Goal: Information Seeking & Learning: Learn about a topic

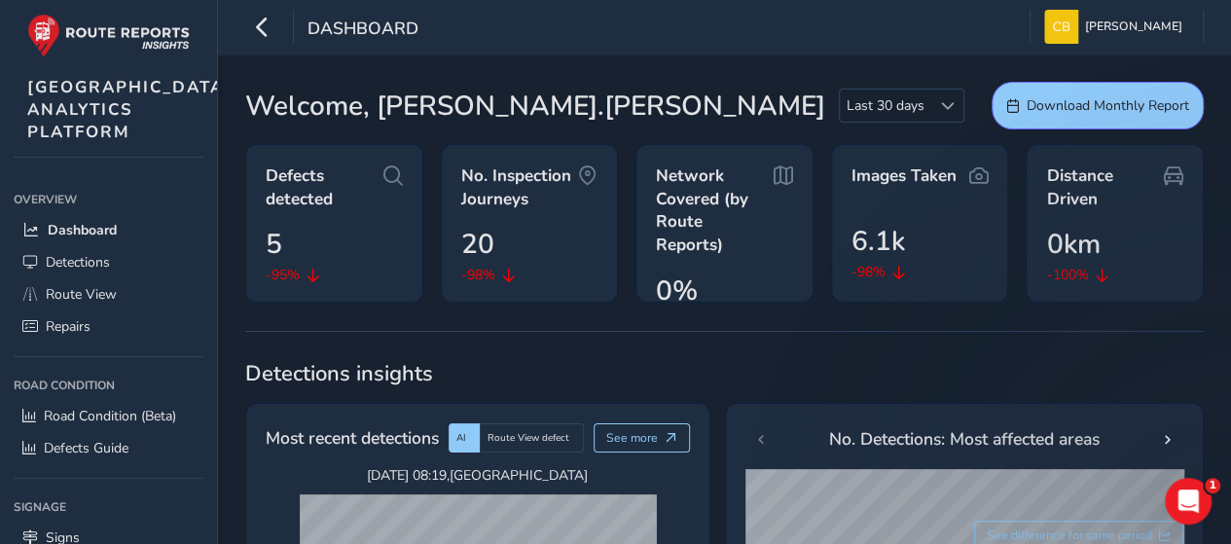
scroll to position [259, 0]
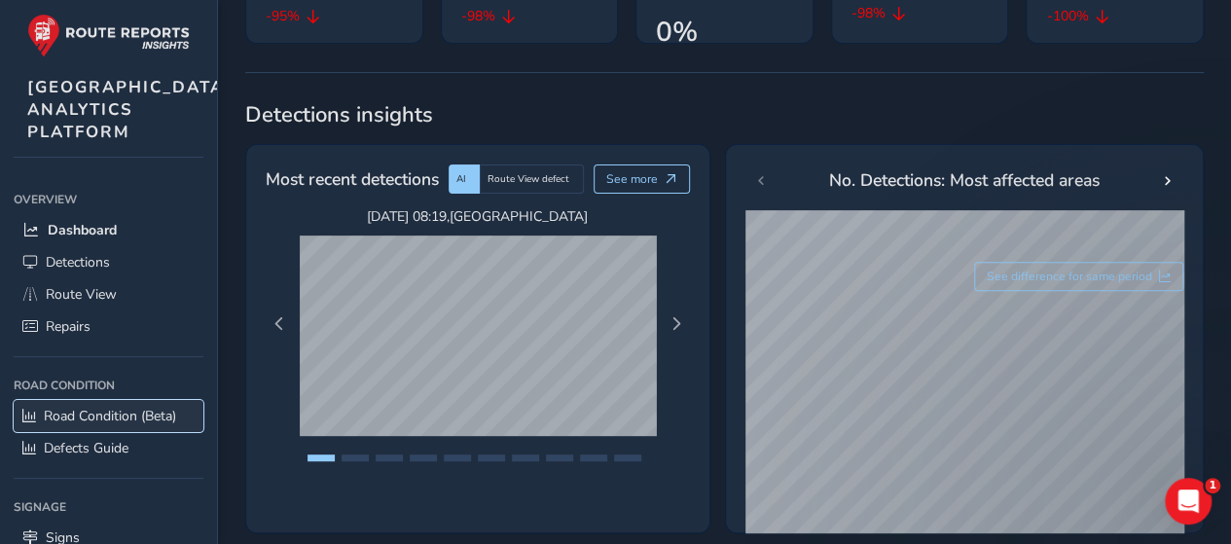
click at [101, 425] on span "Road Condition (Beta)" at bounding box center [110, 416] width 132 height 18
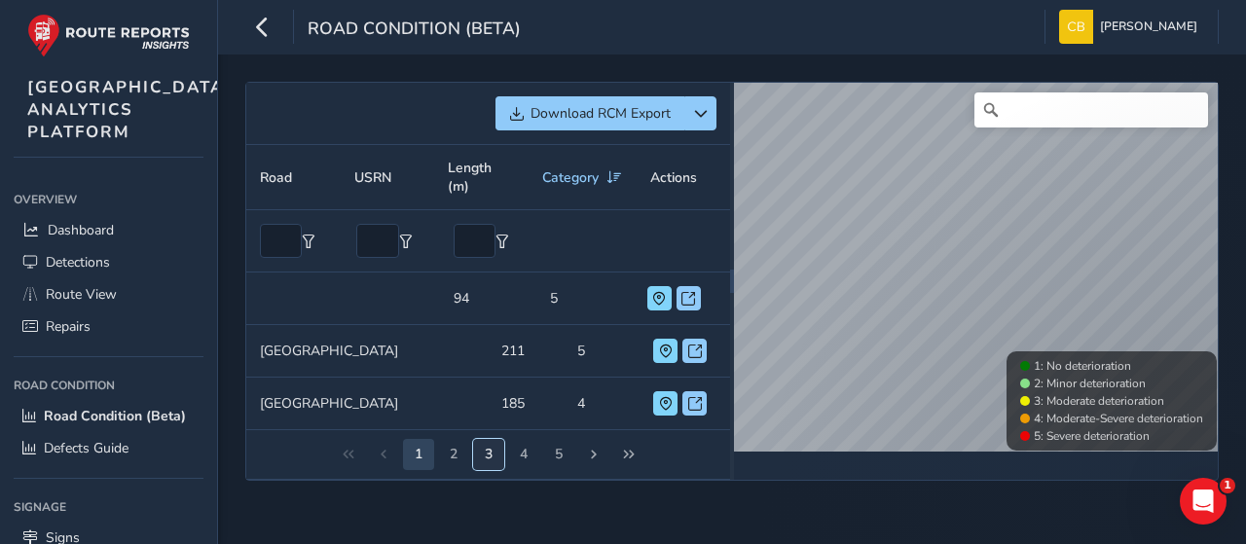
click at [493, 470] on button "3" at bounding box center [488, 454] width 31 height 31
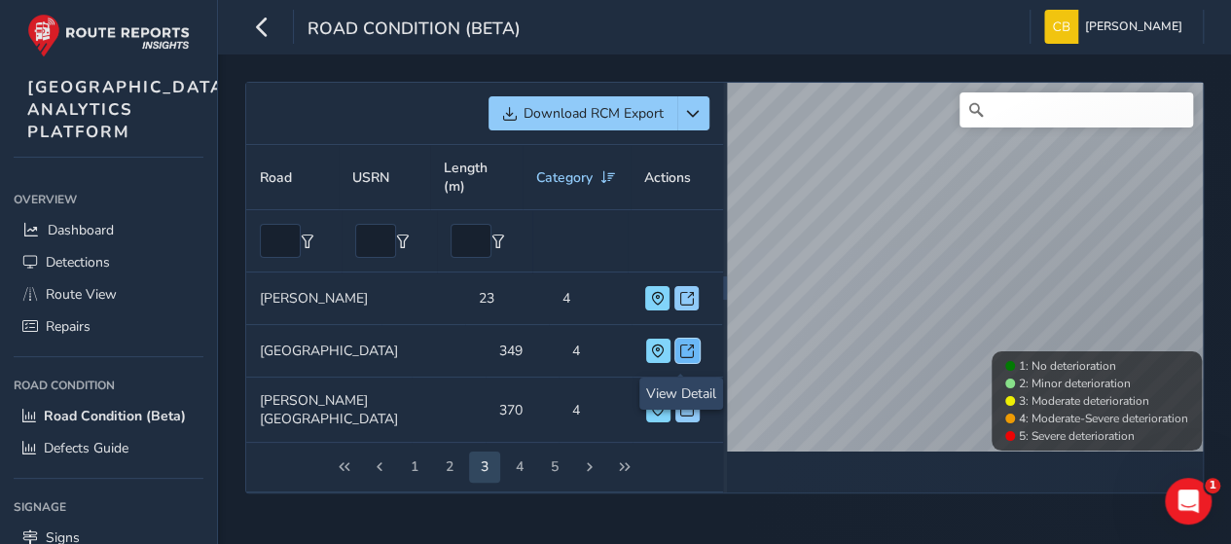
click at [684, 358] on span at bounding box center [687, 352] width 14 height 14
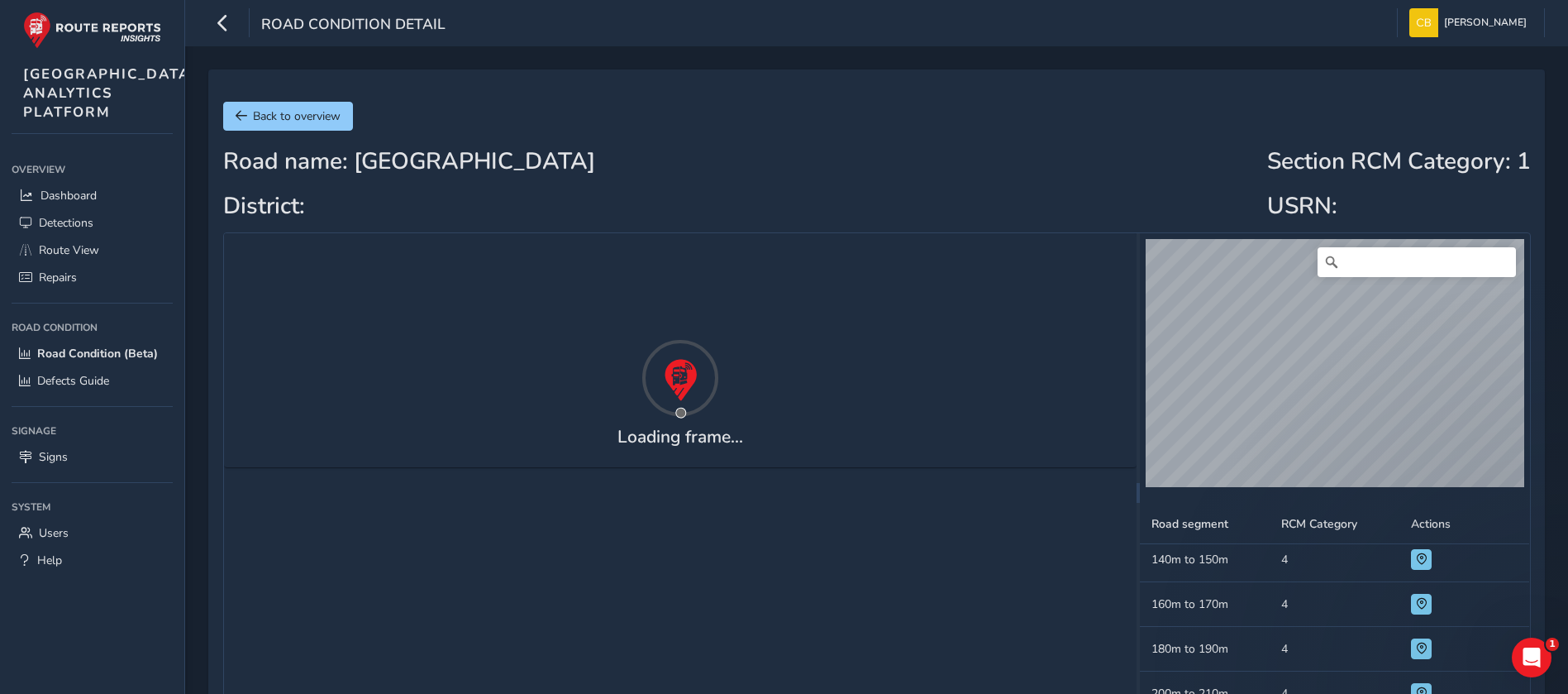
scroll to position [364, 0]
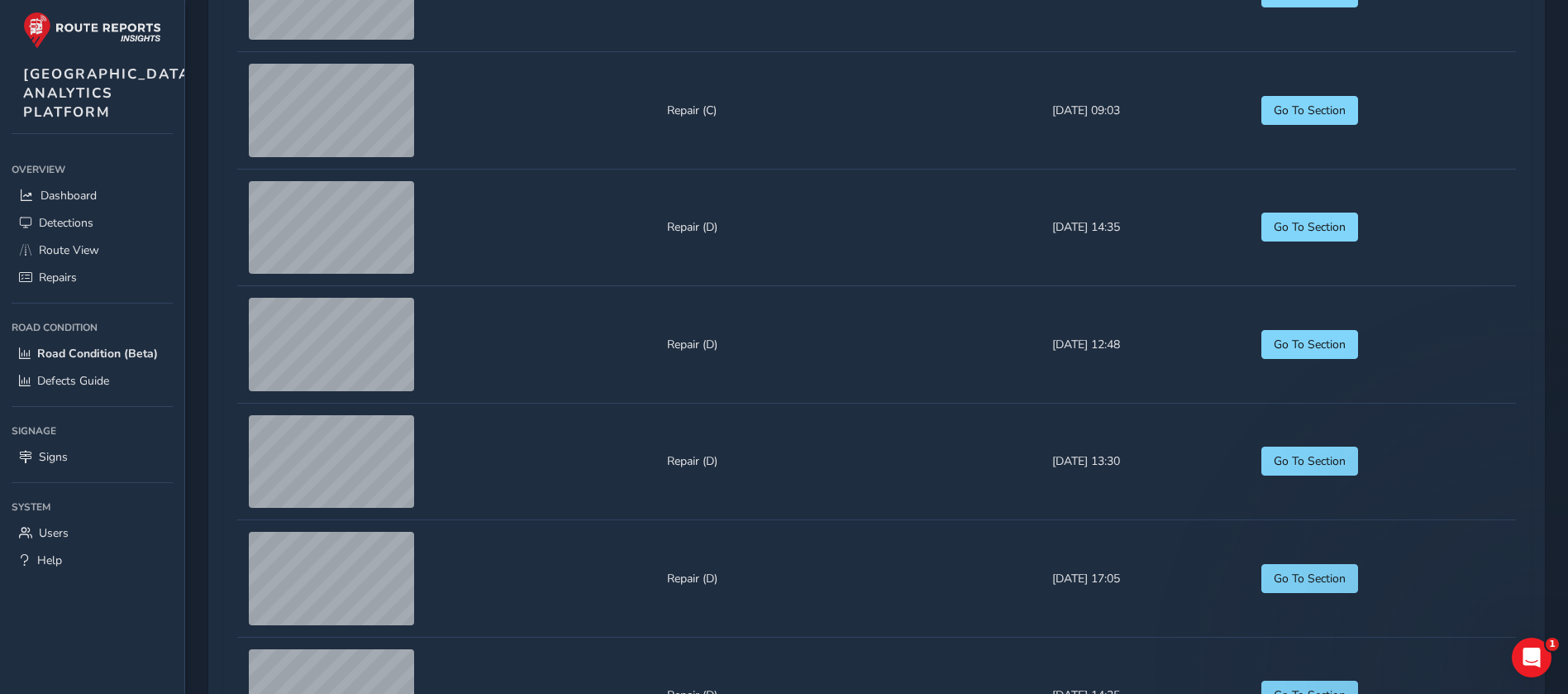
scroll to position [1117, 0]
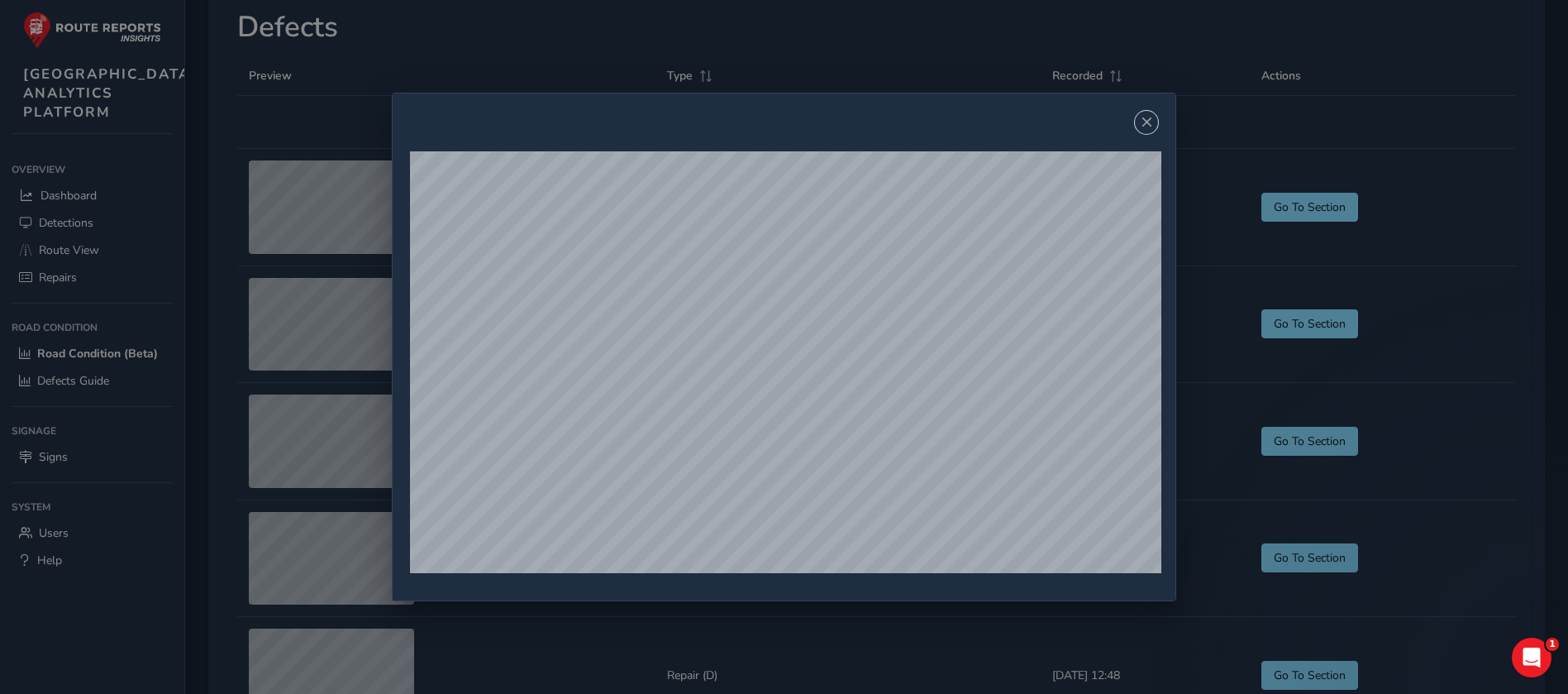
drag, startPoint x: 1147, startPoint y: 125, endPoint x: 1120, endPoint y: 140, distance: 30.9
click at [1045, 125] on span "Close" at bounding box center [1147, 122] width 12 height 12
click at [1045, 121] on span "Close" at bounding box center [1147, 122] width 12 height 12
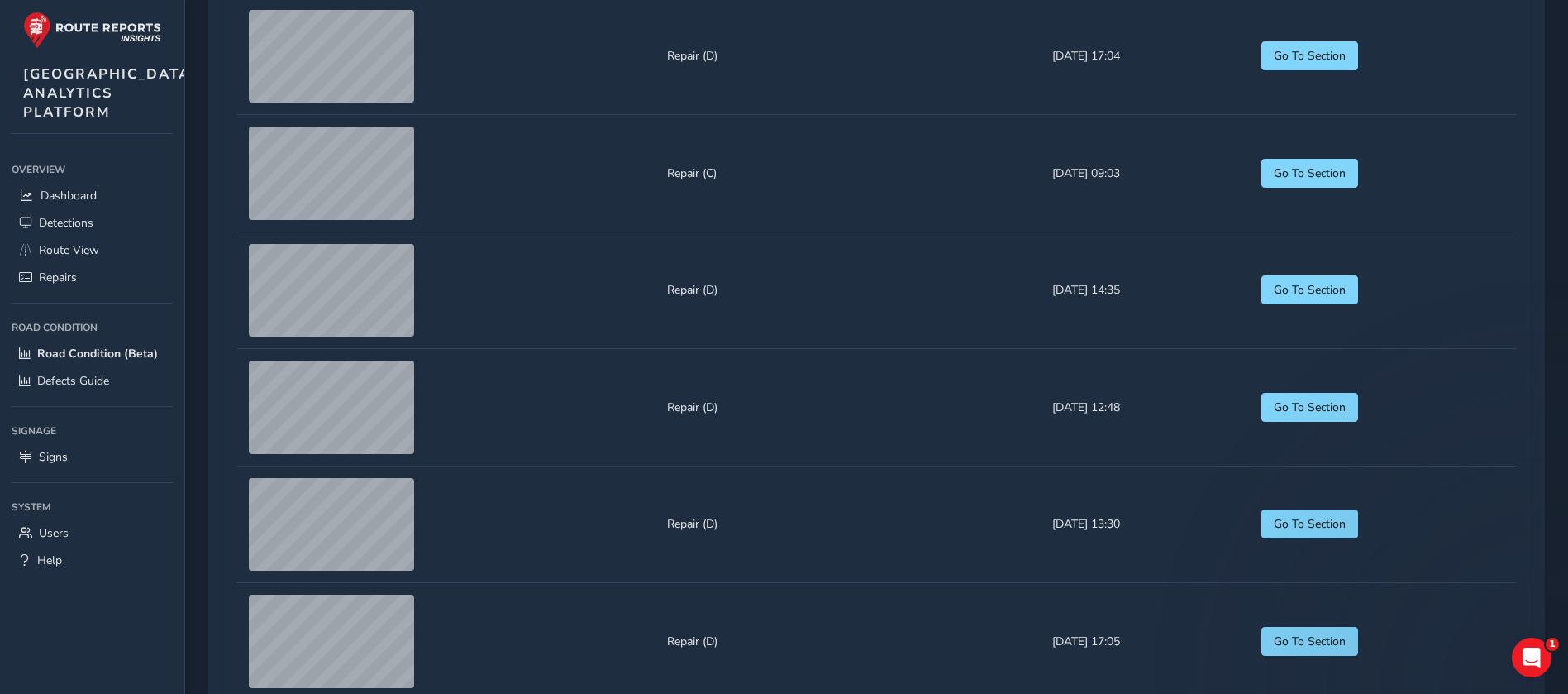
scroll to position [1447, 0]
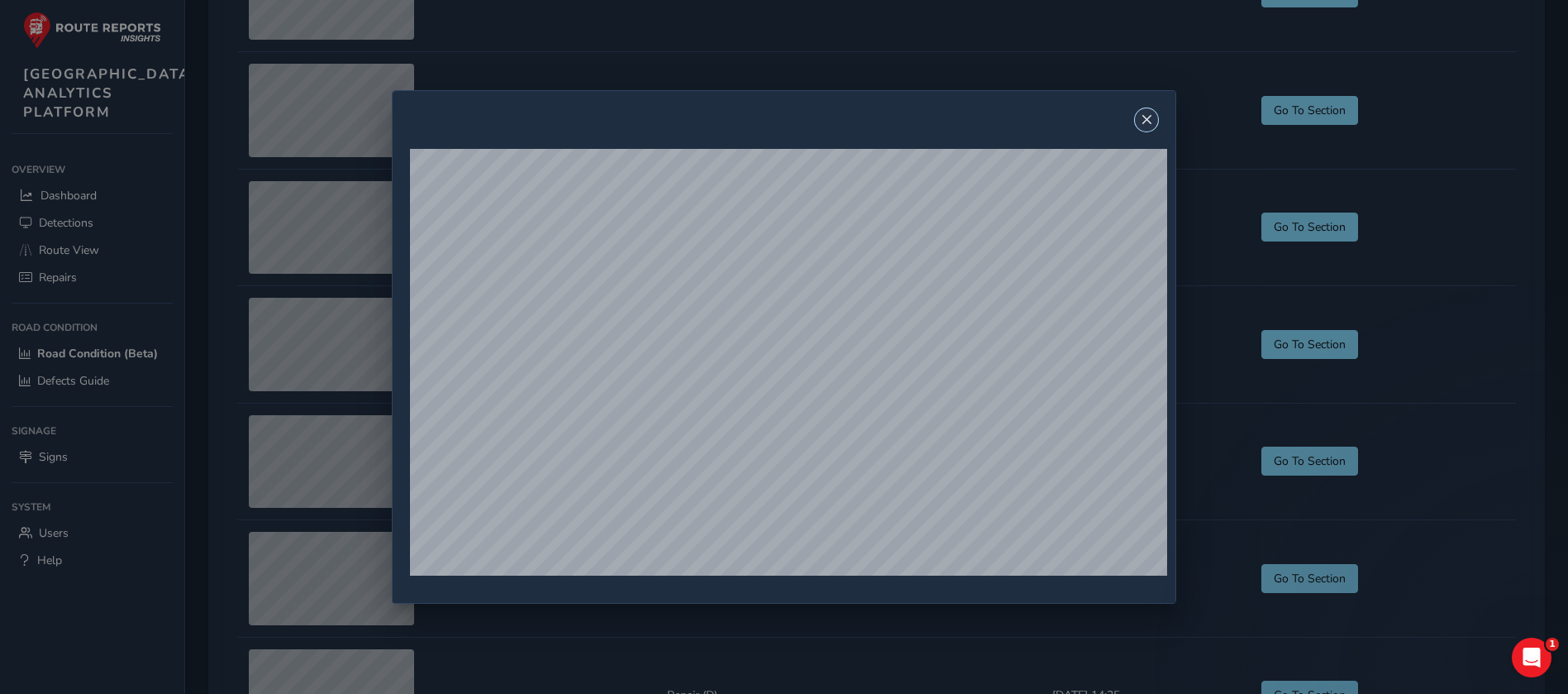
click at [1045, 121] on span "Close" at bounding box center [1147, 120] width 12 height 12
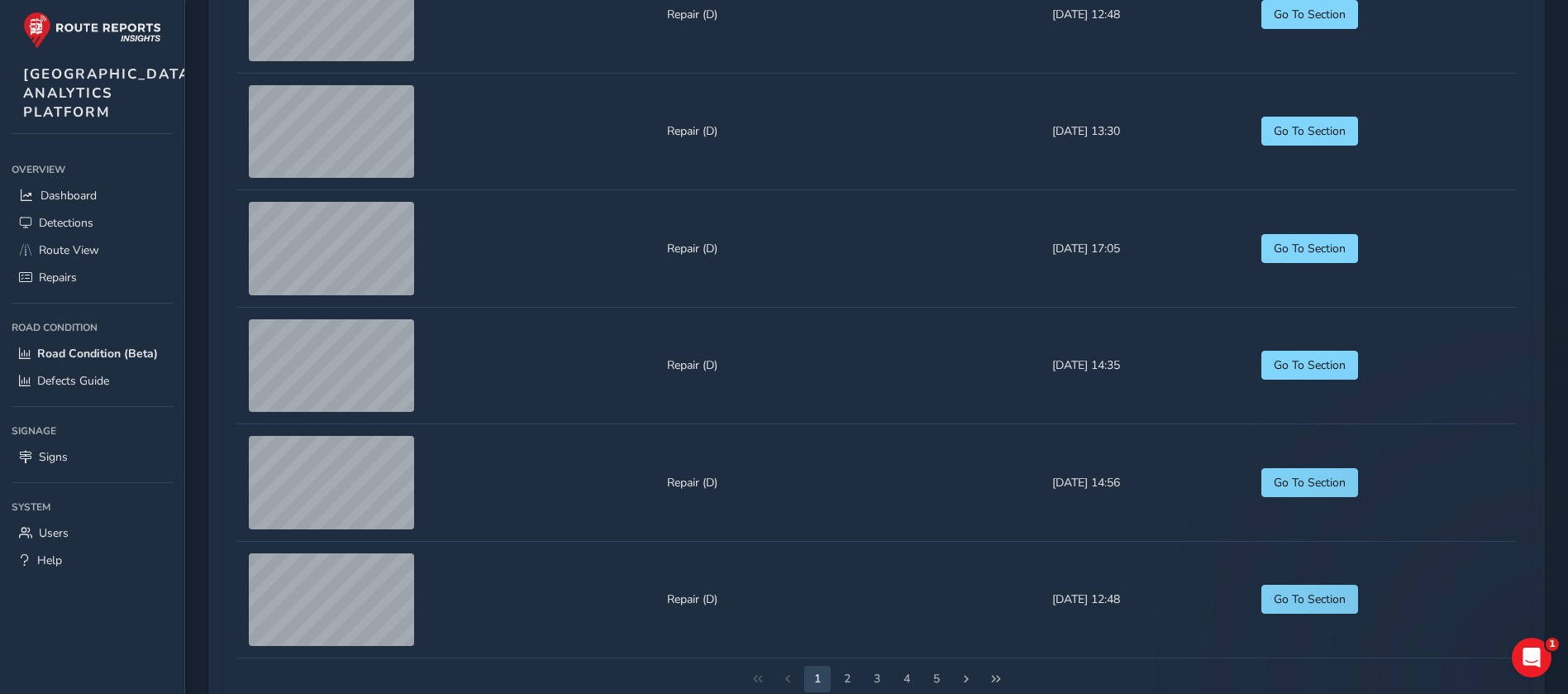
scroll to position [1949, 0]
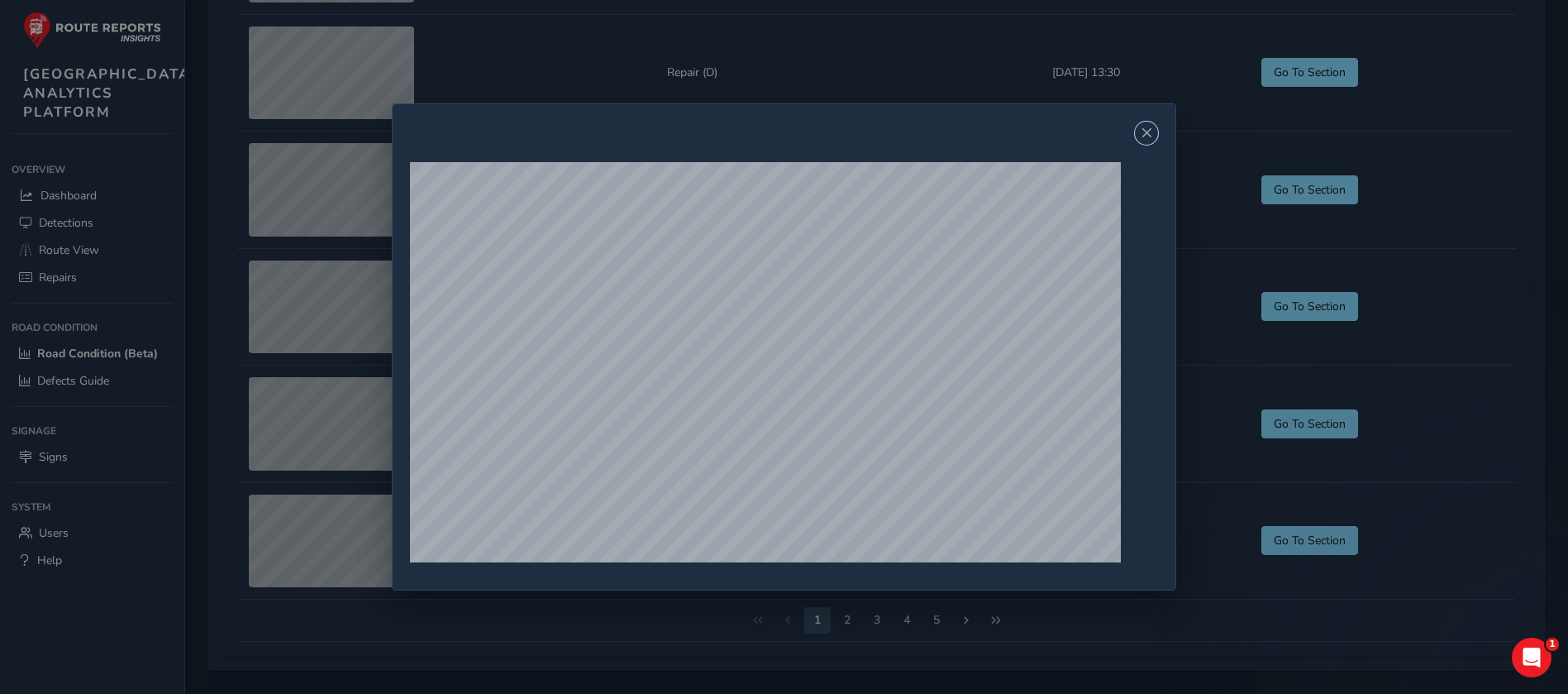
click at [1045, 130] on button "Close" at bounding box center [1146, 133] width 23 height 23
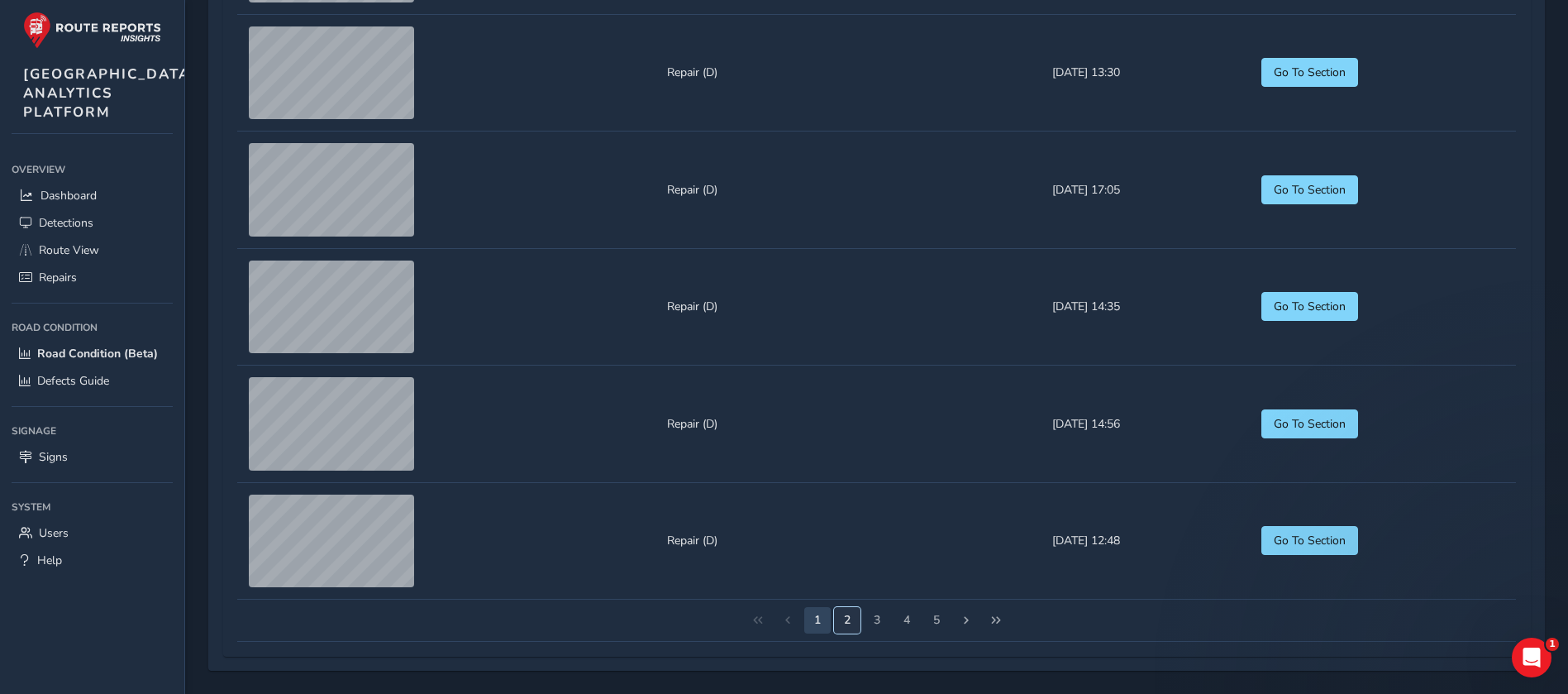
click at [849, 461] on button "2" at bounding box center [847, 619] width 26 height 26
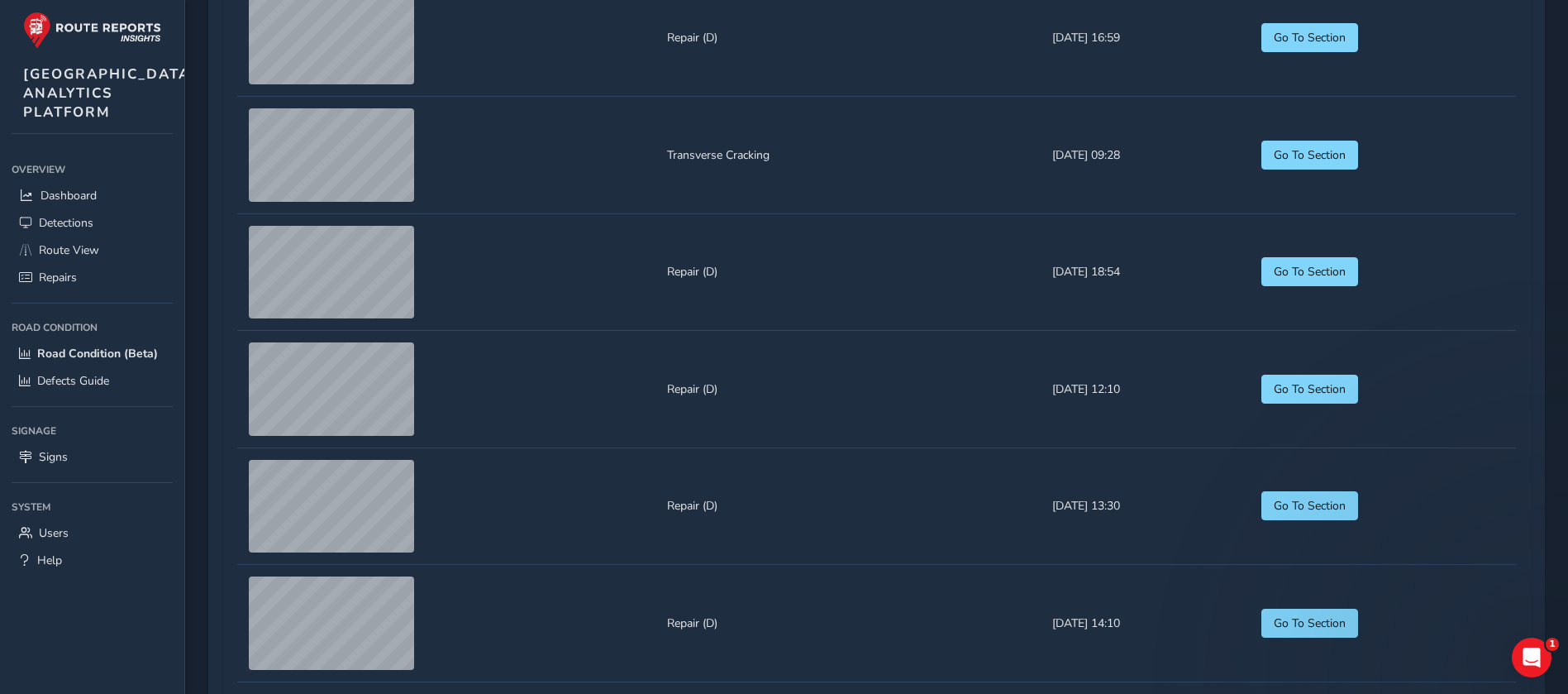
scroll to position [1618, 0]
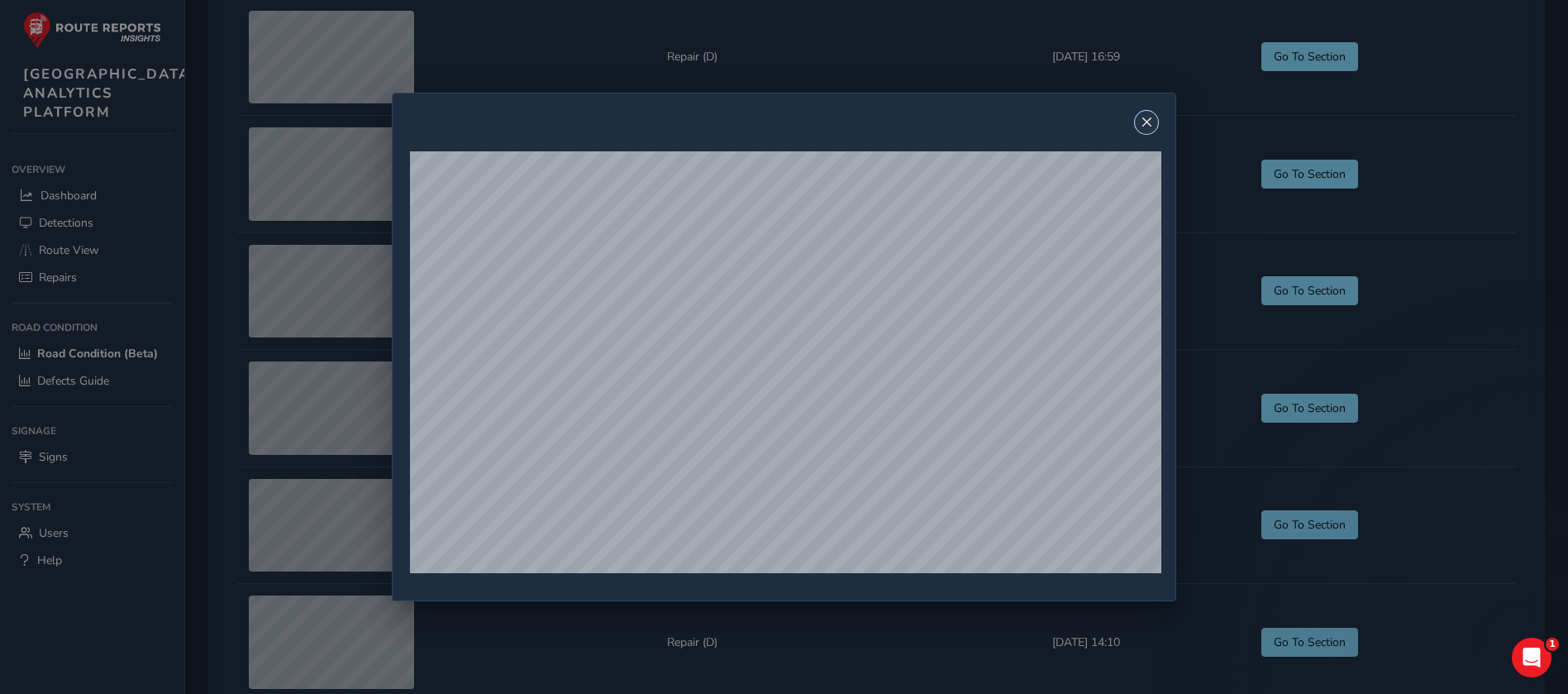
click at [1045, 119] on span "Close" at bounding box center [1147, 122] width 12 height 12
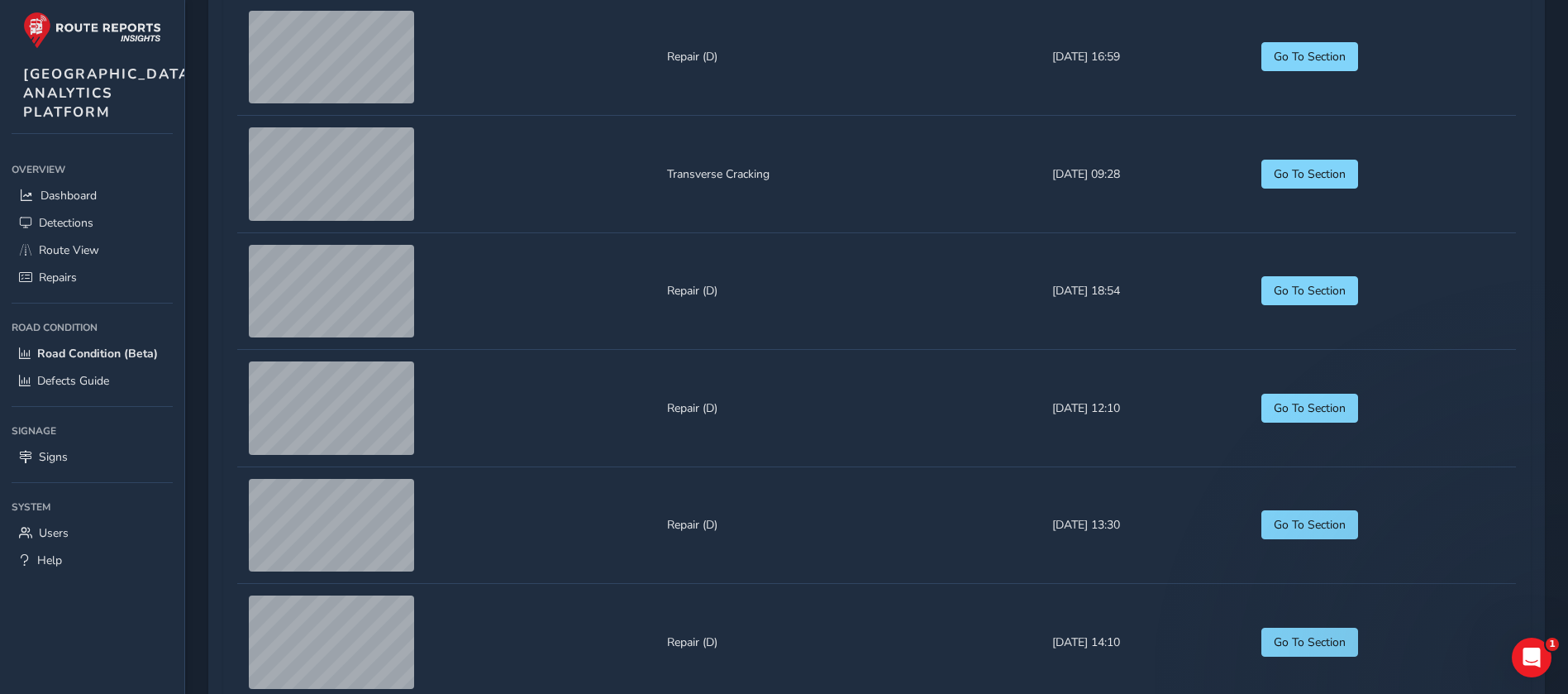
scroll to position [1949, 0]
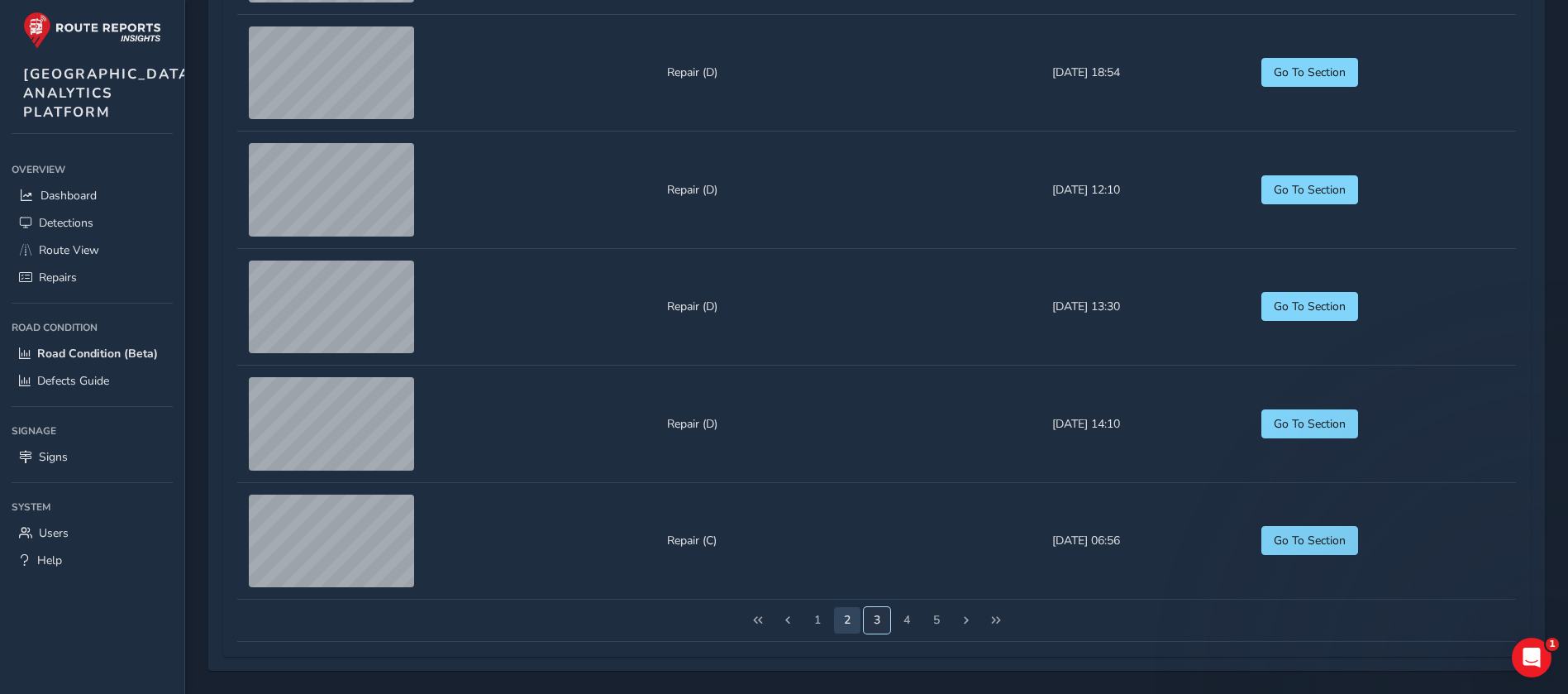
click at [874, 461] on button "3" at bounding box center [877, 619] width 26 height 26
click at [911, 461] on button "4" at bounding box center [906, 619] width 26 height 26
click at [905, 461] on button "5" at bounding box center [906, 619] width 26 height 26
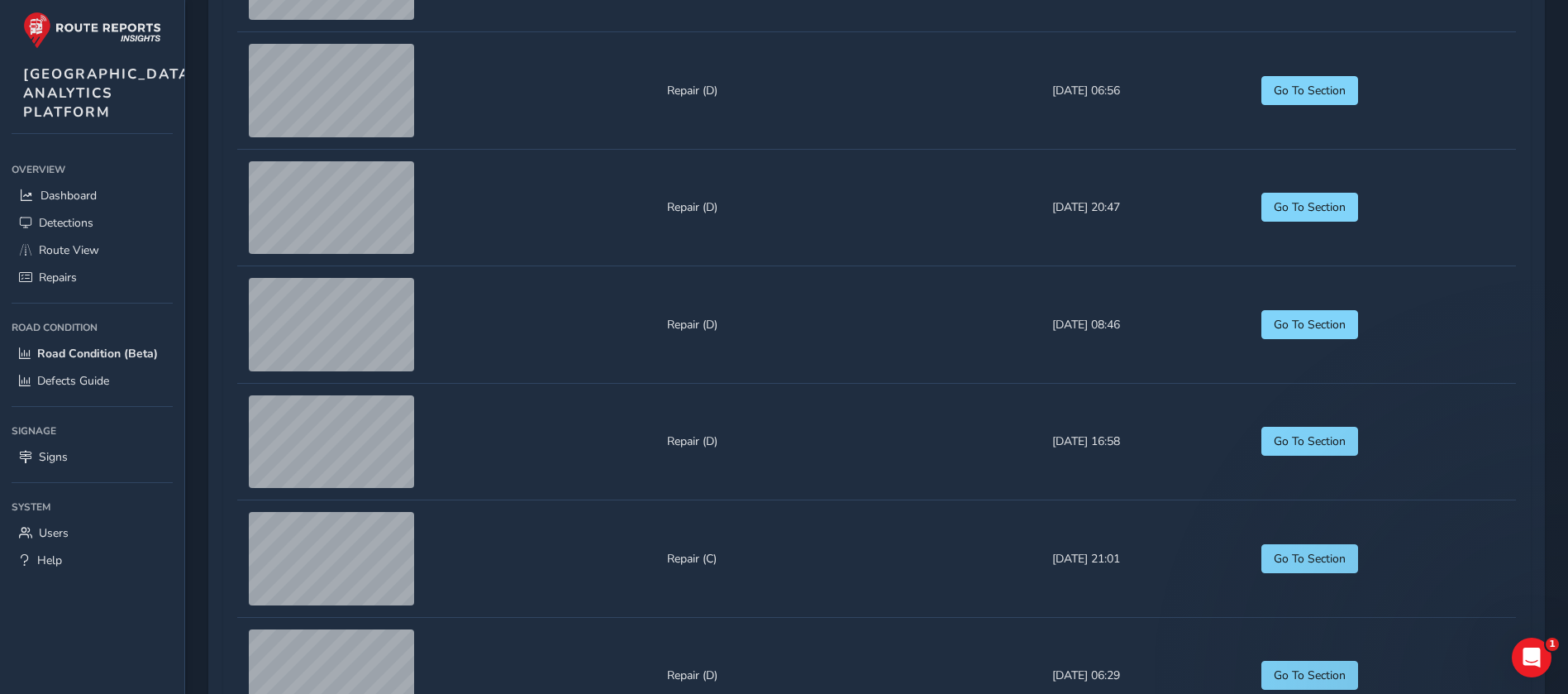
scroll to position [1288, 0]
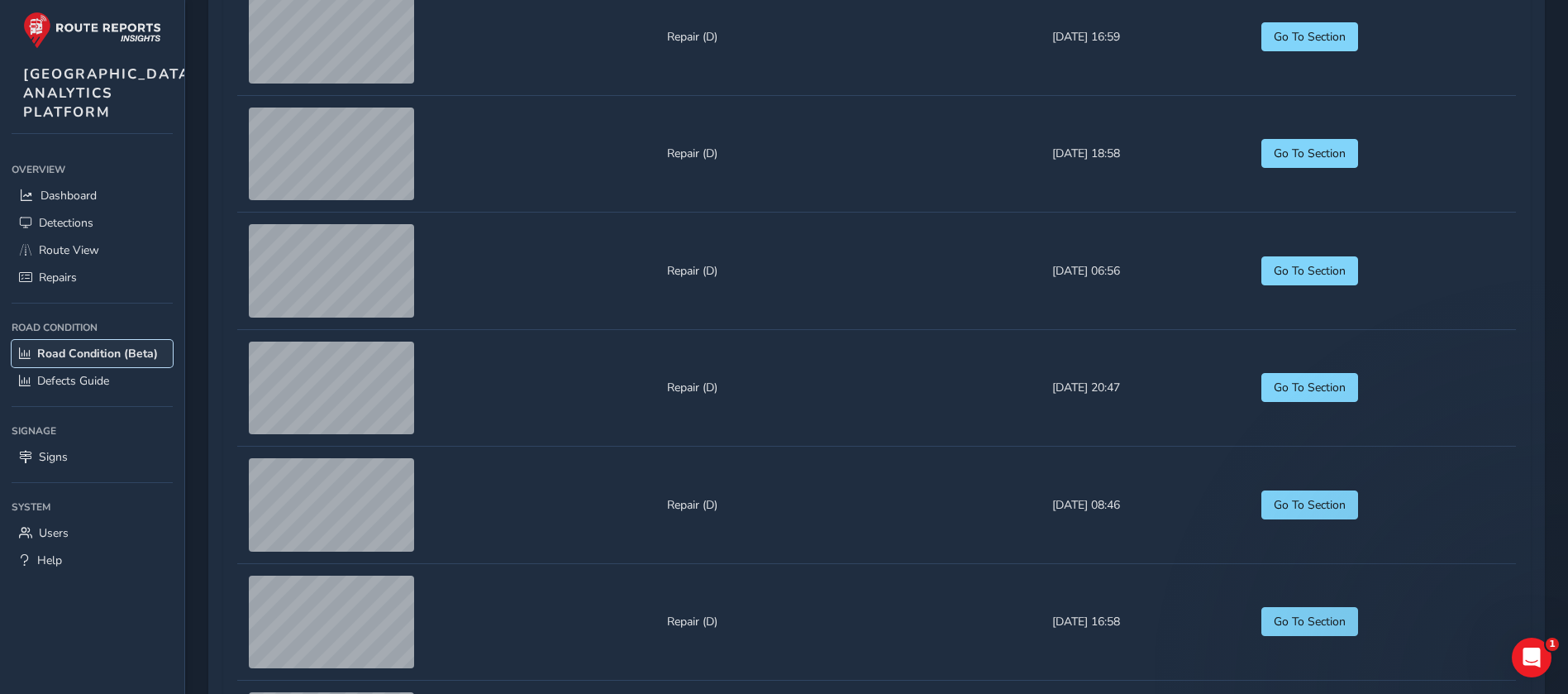
click at [98, 361] on span "Road Condition (Beta)" at bounding box center [98, 353] width 121 height 15
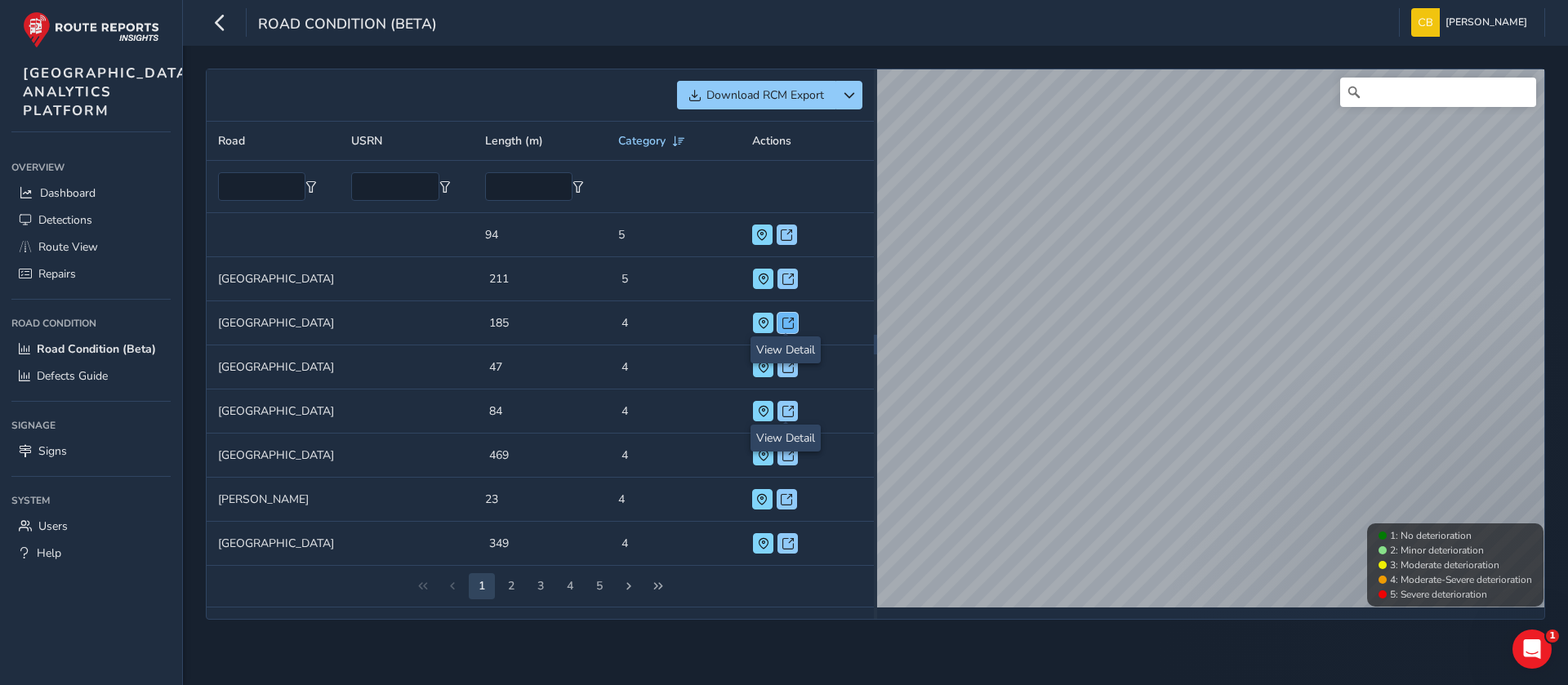
click at [794, 326] on button at bounding box center [788, 323] width 20 height 20
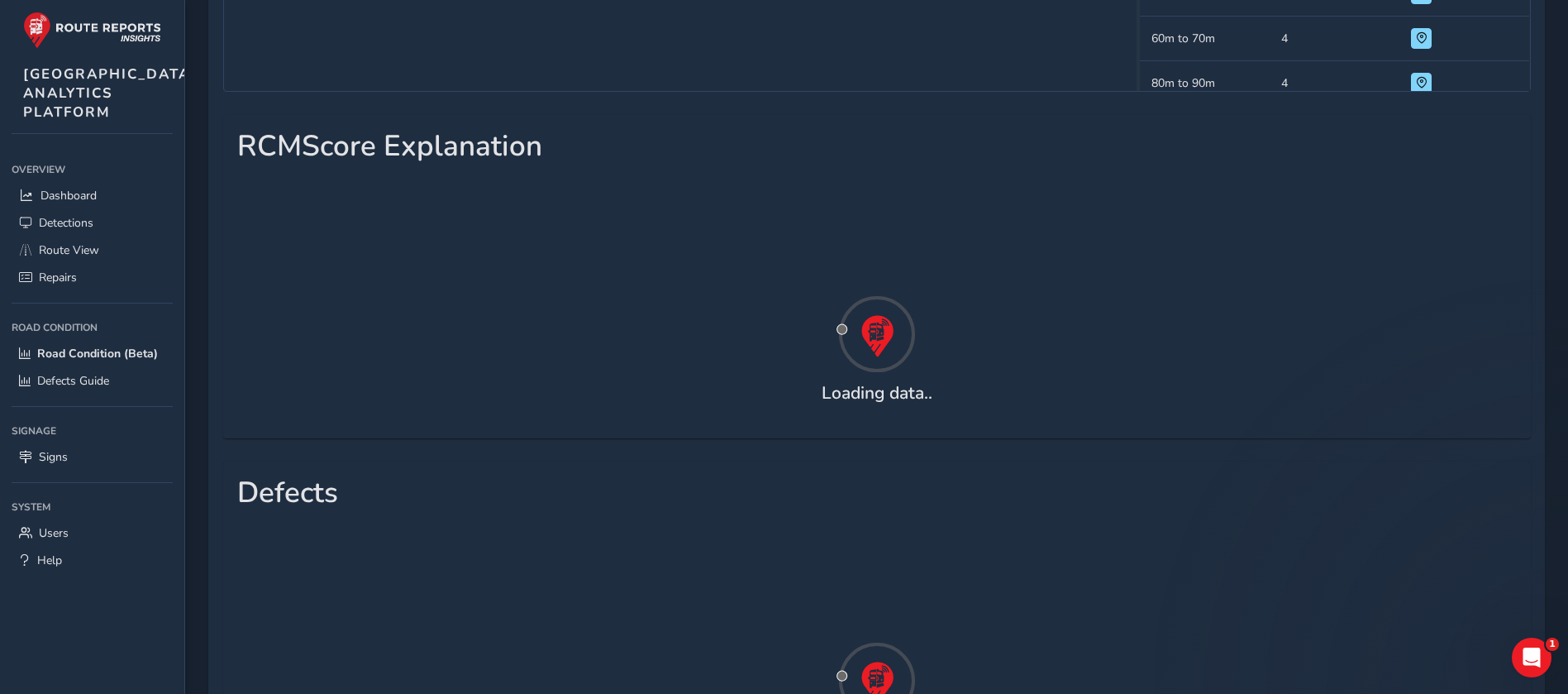
scroll to position [804, 0]
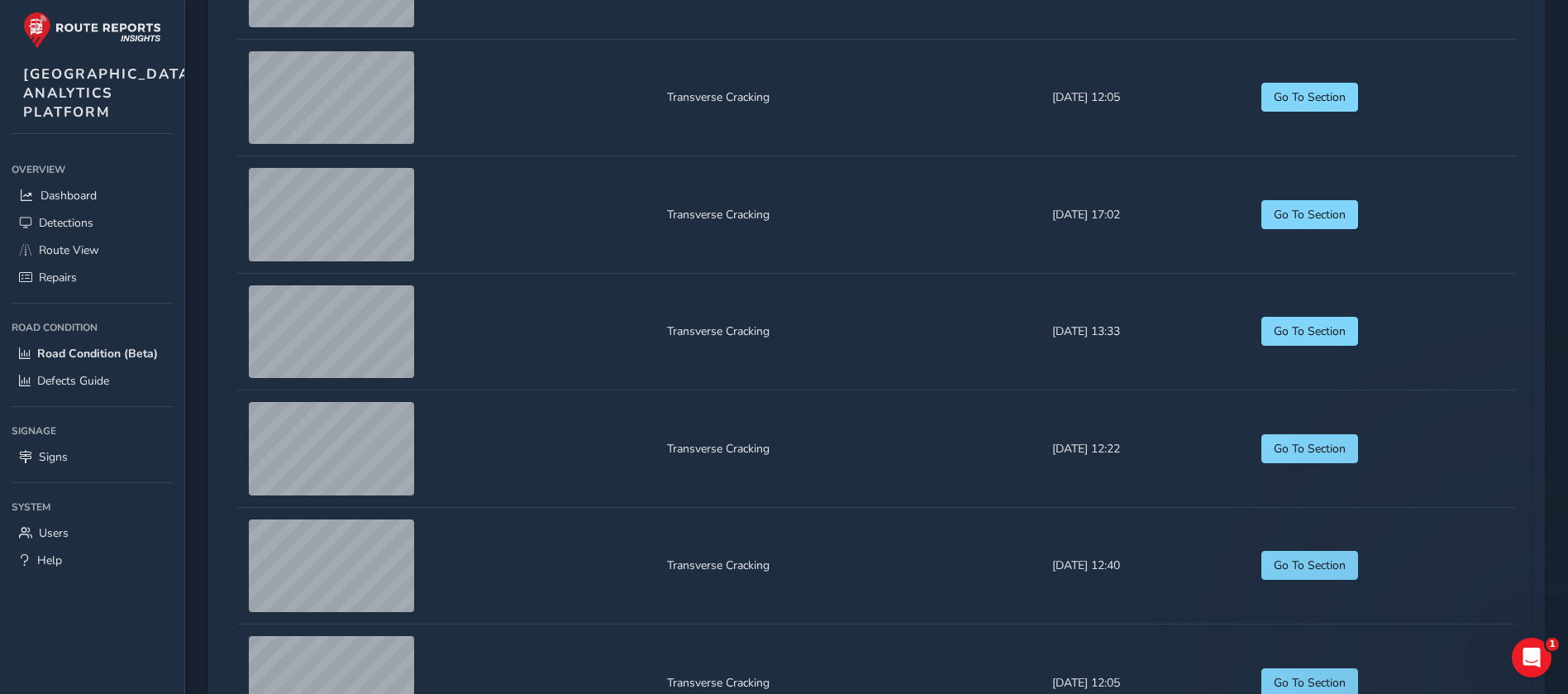
scroll to position [1909, 0]
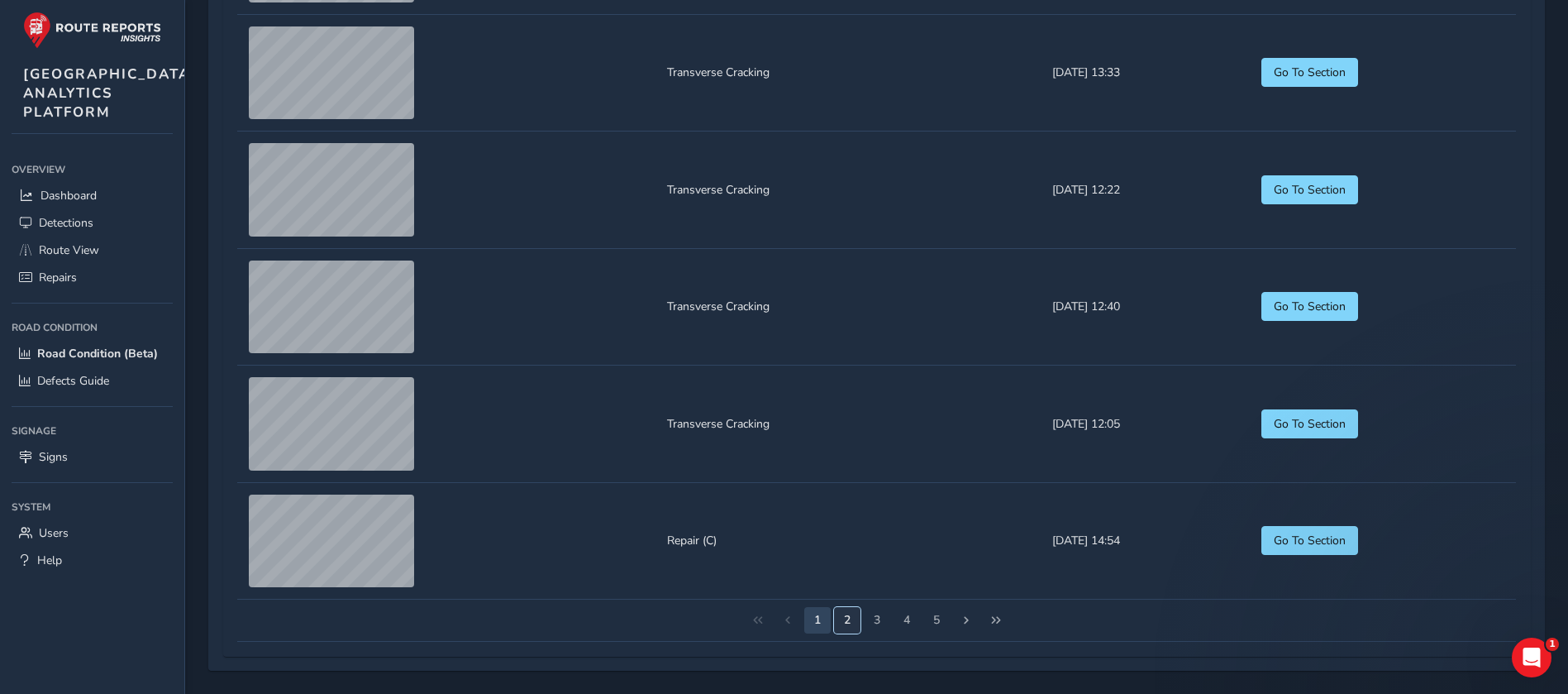
click at [851, 461] on button "2" at bounding box center [847, 619] width 26 height 26
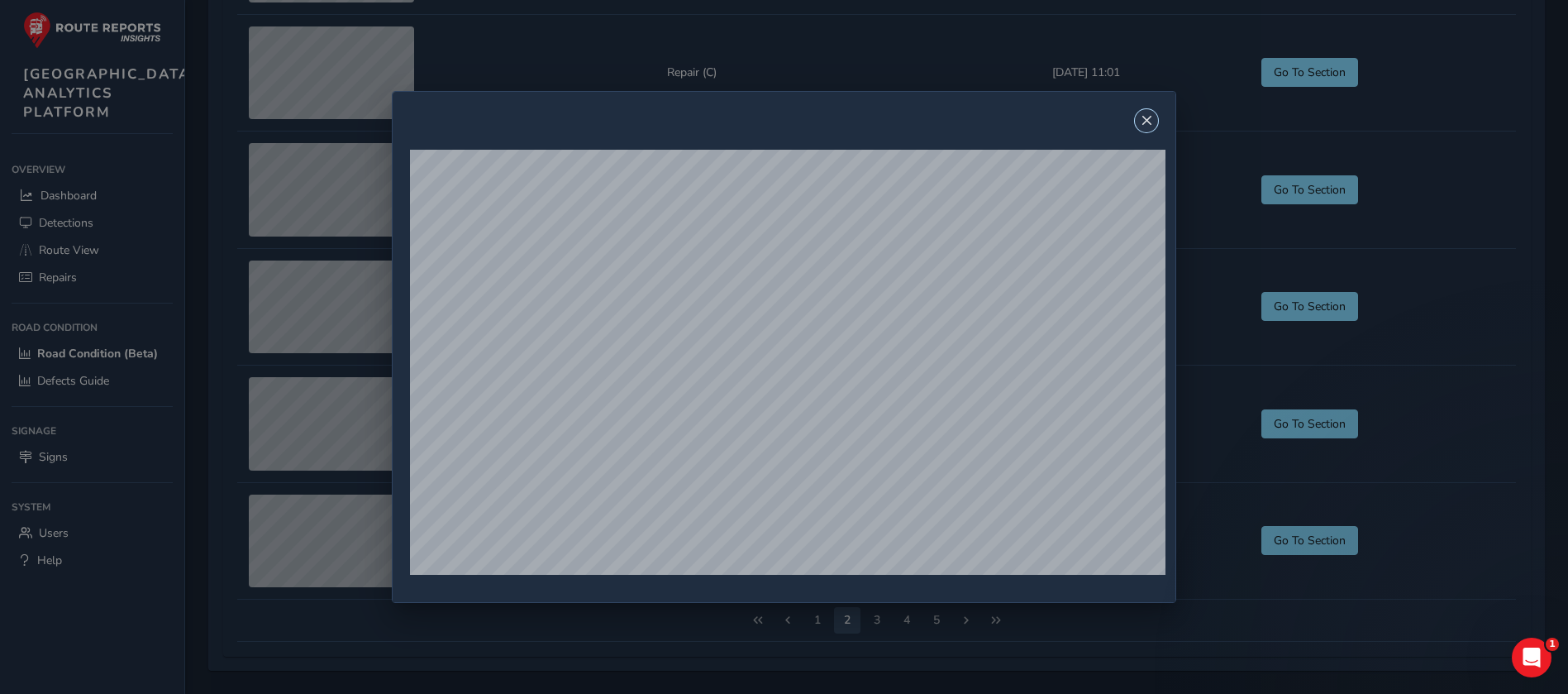
click at [1045, 120] on span "Close" at bounding box center [1147, 121] width 12 height 12
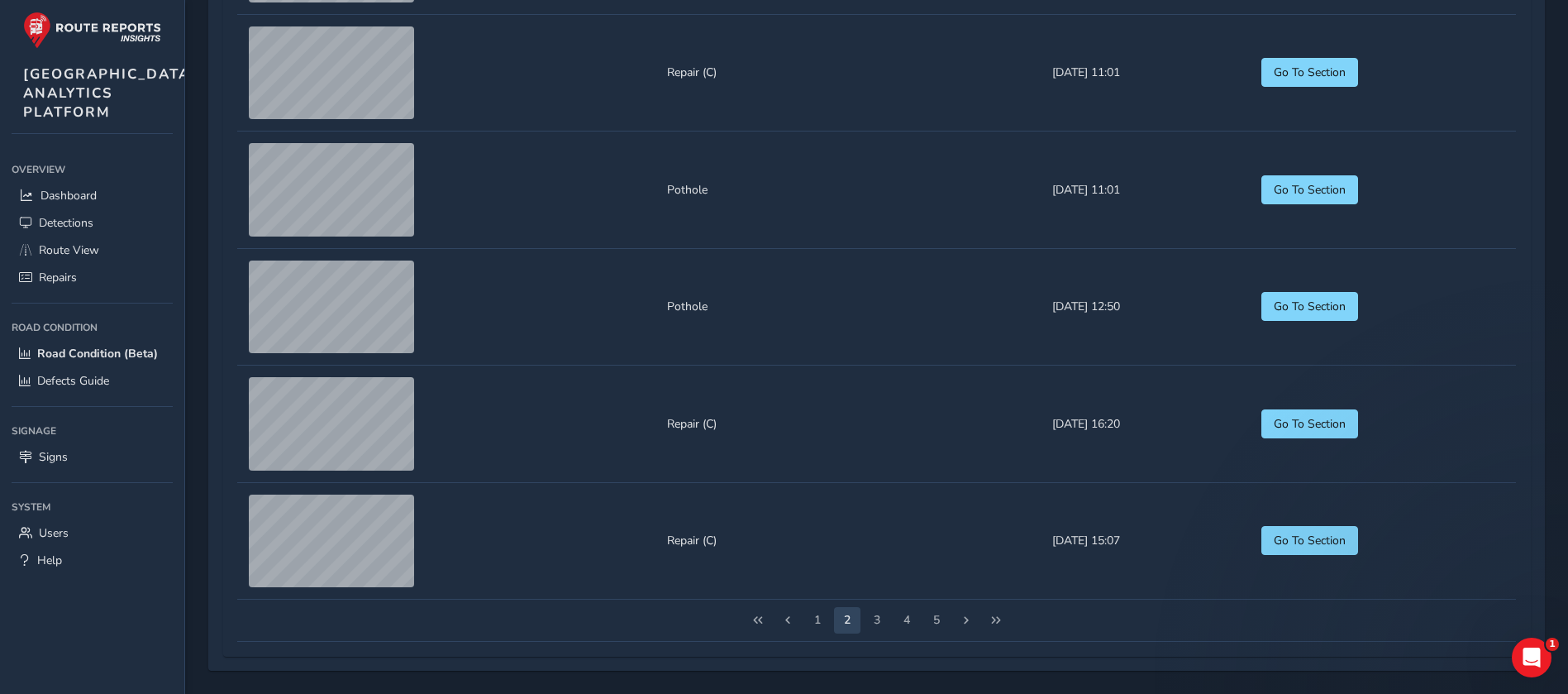
scroll to position [1949, 0]
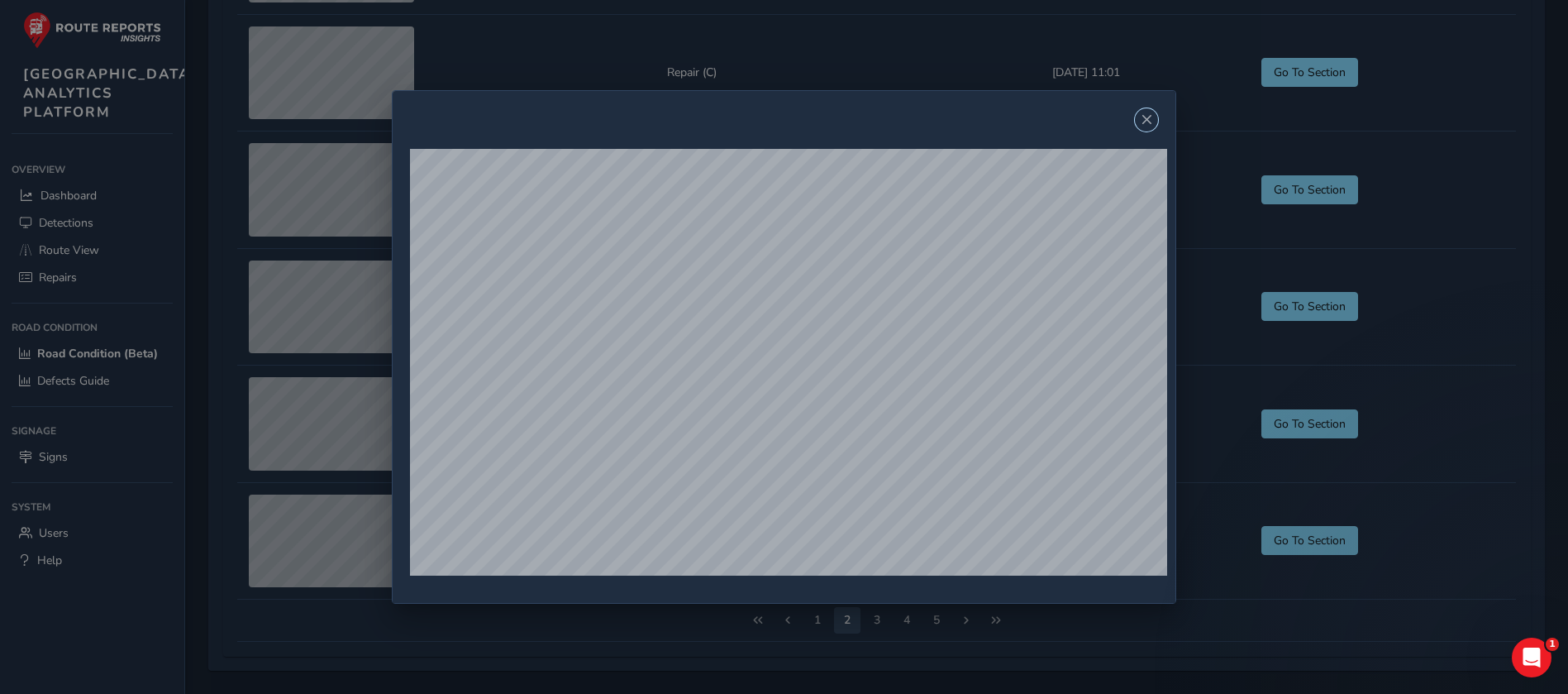
click at [1045, 118] on span "Close" at bounding box center [1147, 120] width 12 height 12
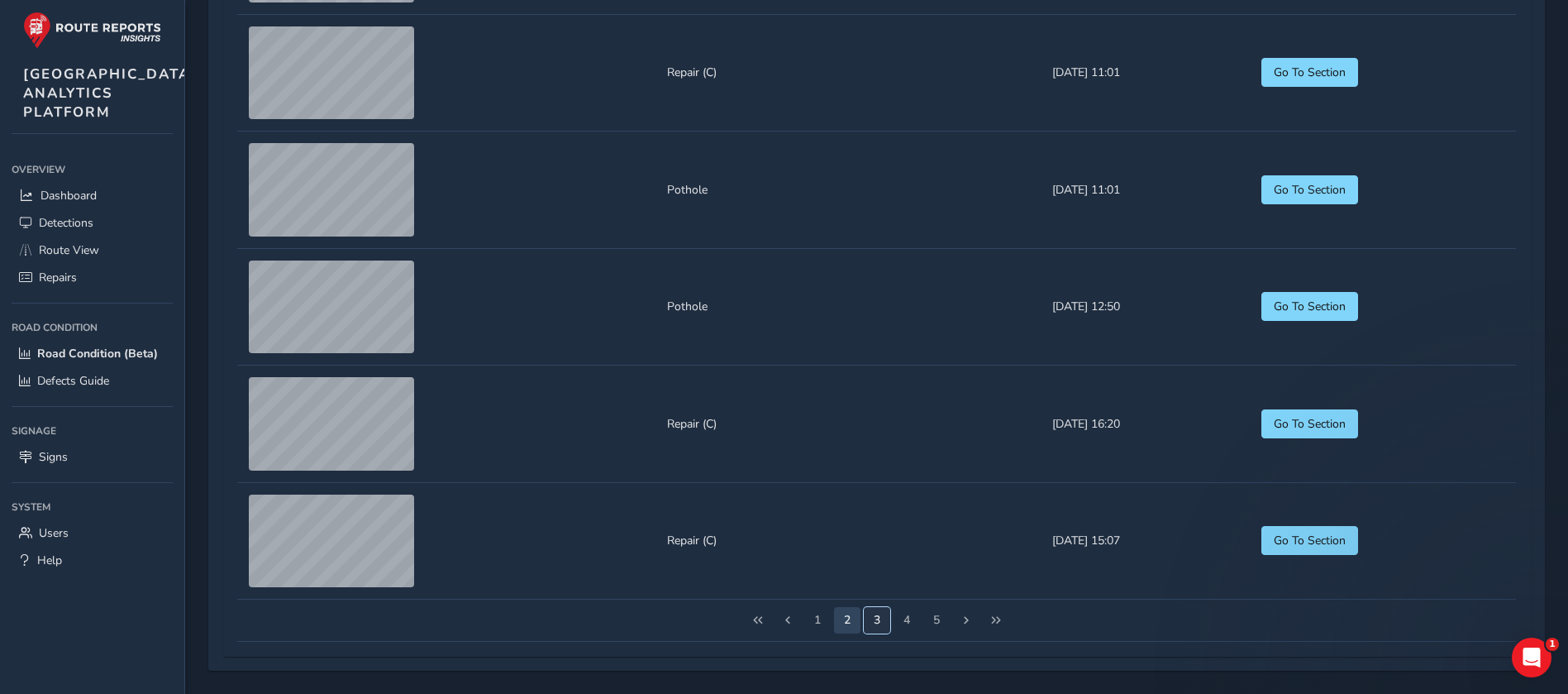
click at [871, 461] on button "3" at bounding box center [877, 619] width 26 height 26
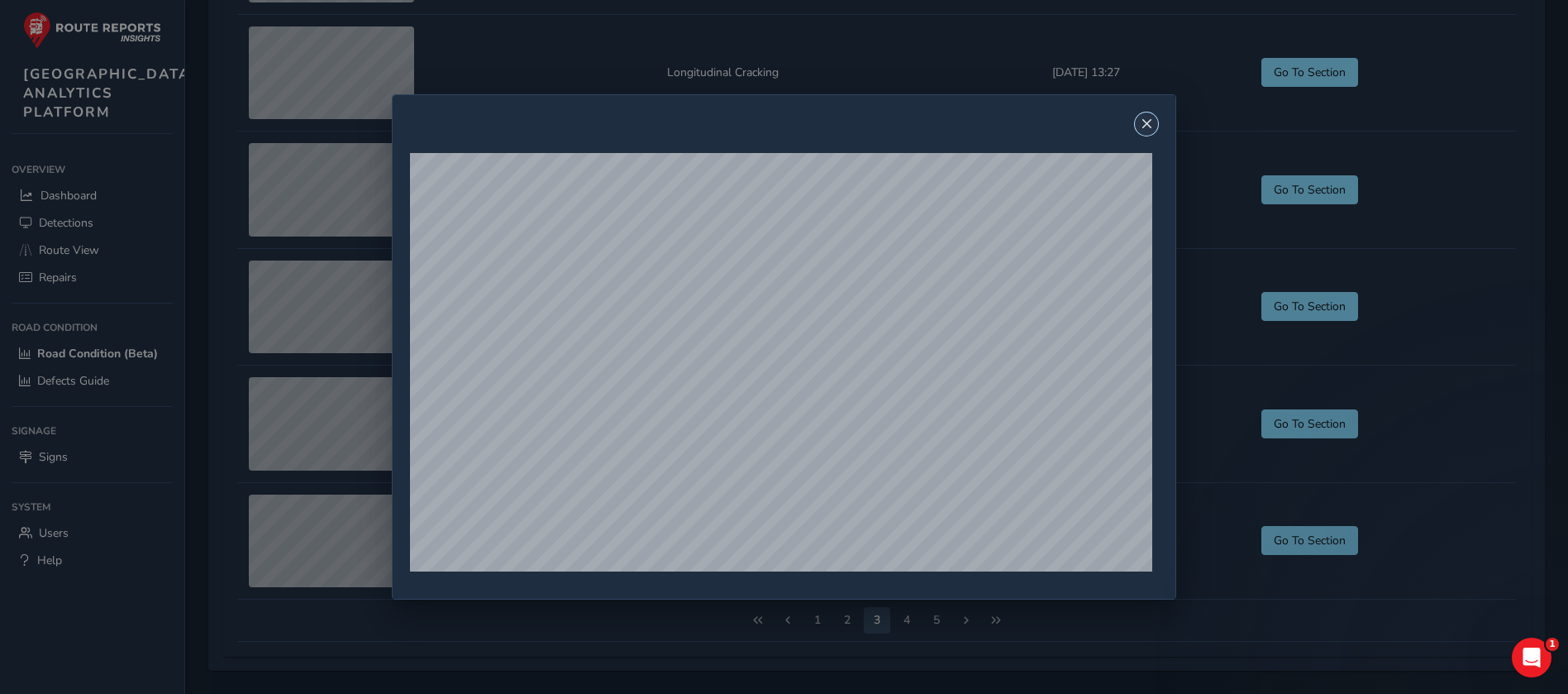
click at [1045, 124] on span "Close" at bounding box center [1147, 124] width 12 height 12
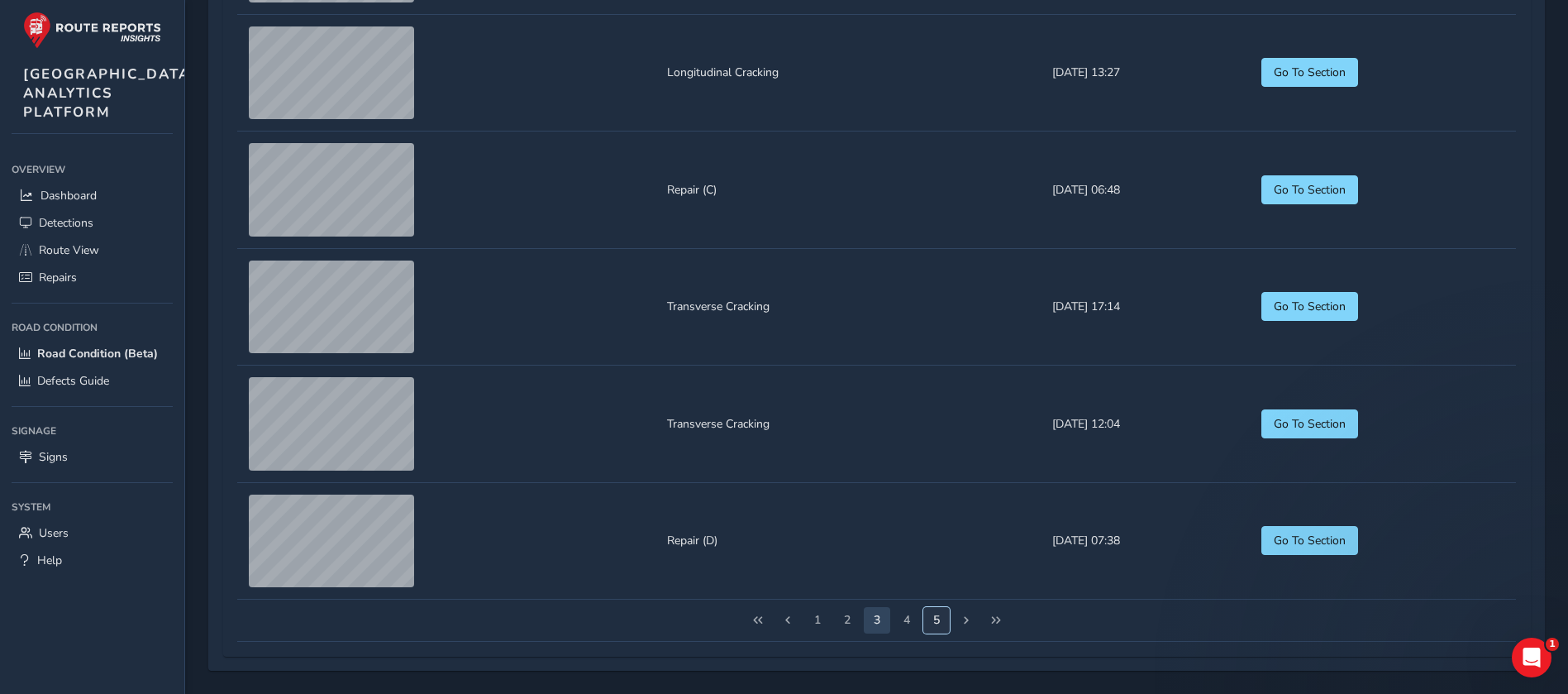
click at [942, 461] on button "5" at bounding box center [936, 619] width 26 height 26
click at [935, 461] on button "7" at bounding box center [936, 619] width 26 height 26
click at [935, 461] on button "9" at bounding box center [936, 619] width 26 height 26
click at [945, 461] on button "11" at bounding box center [936, 619] width 26 height 26
click at [946, 461] on button "13" at bounding box center [936, 619] width 26 height 26
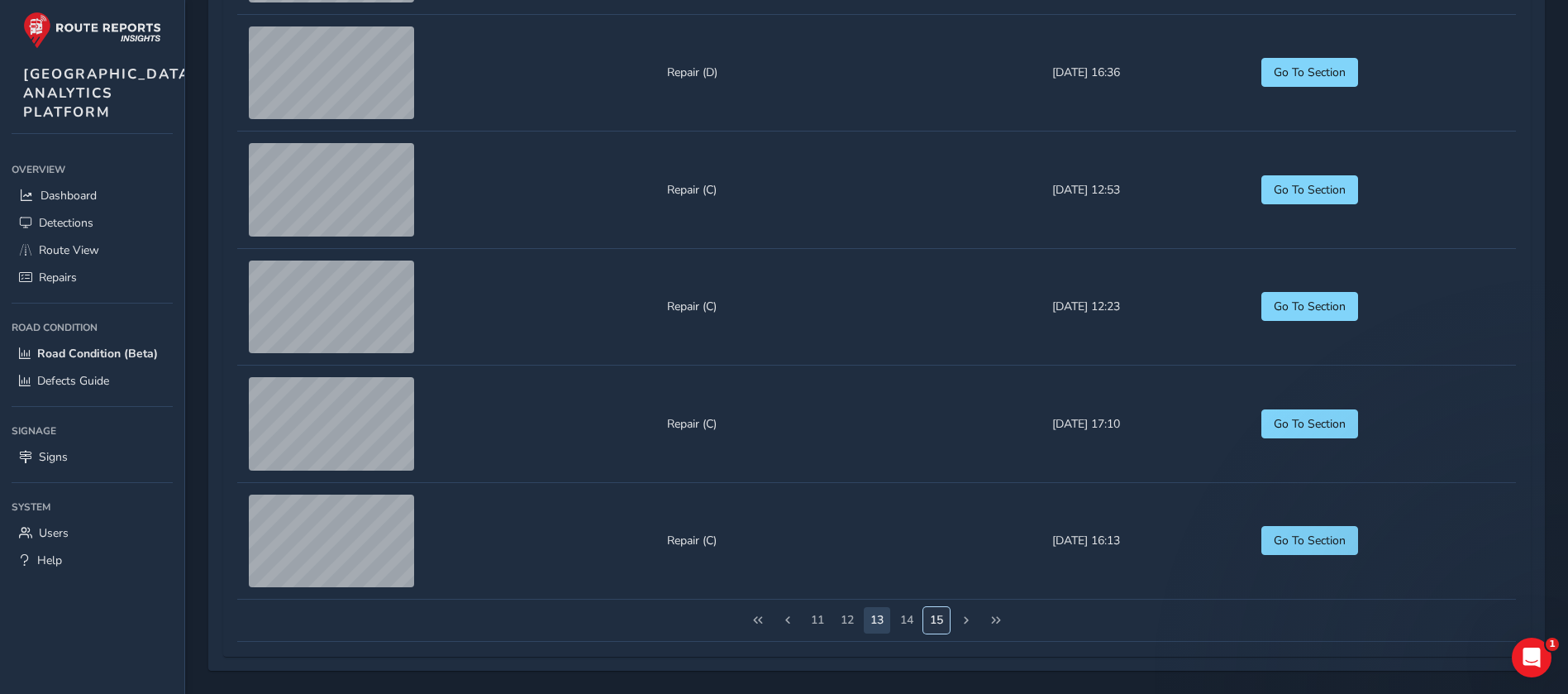
click at [942, 461] on button "15" at bounding box center [936, 619] width 26 height 26
click at [935, 461] on button "17" at bounding box center [936, 619] width 26 height 26
click at [933, 461] on button "19" at bounding box center [936, 619] width 26 height 26
click at [944, 461] on button "21" at bounding box center [936, 619] width 26 height 26
click at [944, 461] on button "23" at bounding box center [936, 619] width 26 height 26
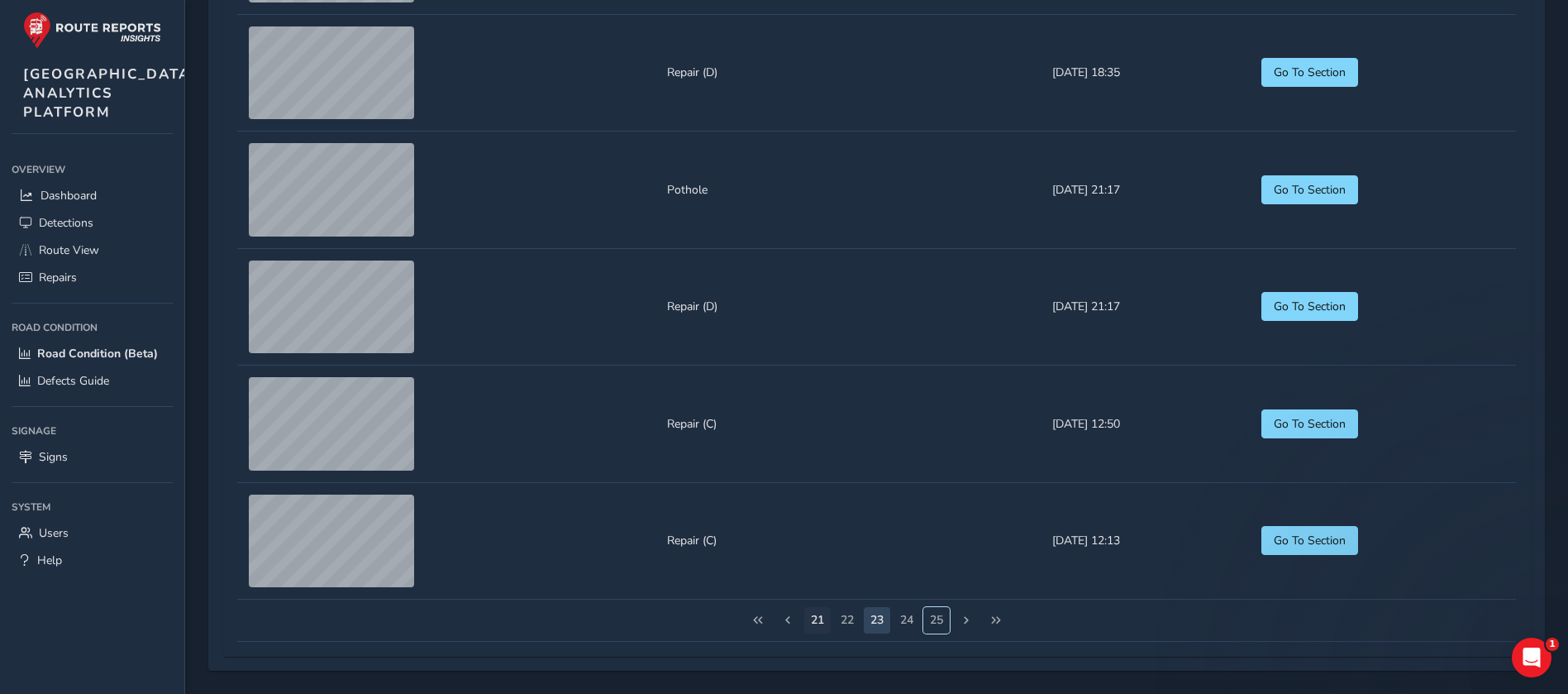
click at [944, 461] on button "25" at bounding box center [936, 619] width 26 height 26
click at [944, 461] on button "27" at bounding box center [936, 619] width 26 height 26
click at [944, 461] on button "29" at bounding box center [936, 619] width 26 height 26
click at [944, 461] on button "31" at bounding box center [936, 619] width 26 height 26
click at [944, 461] on button "33" at bounding box center [936, 619] width 26 height 26
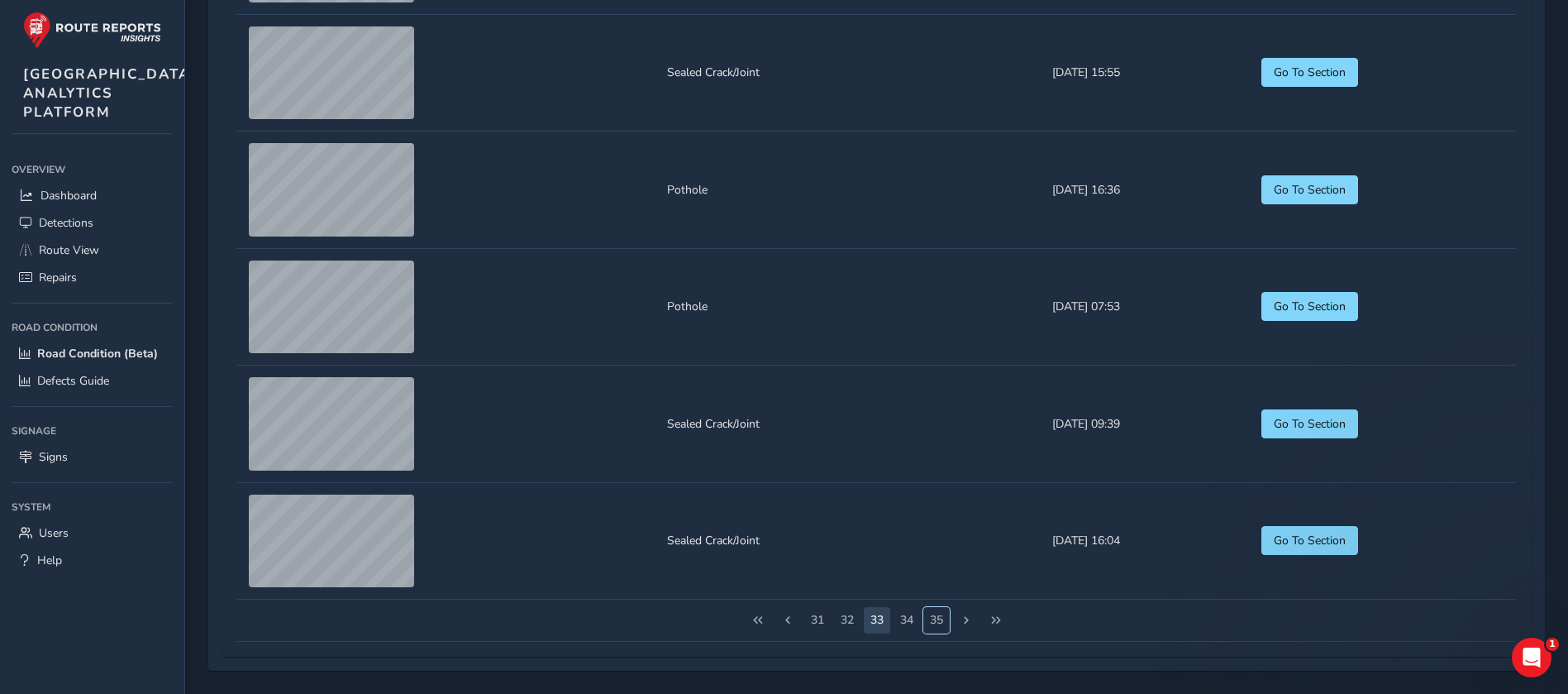
click at [944, 461] on button "35" at bounding box center [936, 619] width 26 height 26
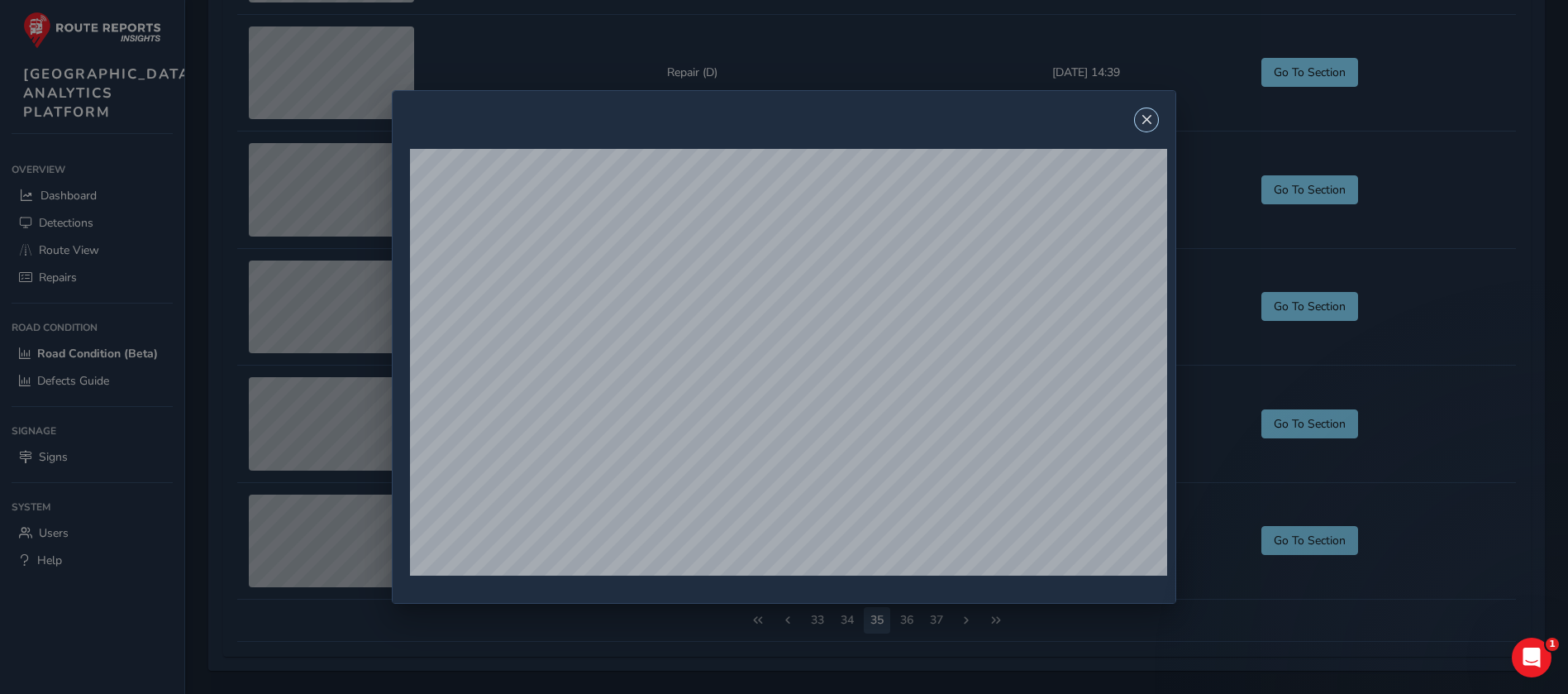
click at [1045, 119] on button "Close" at bounding box center [1146, 120] width 23 height 23
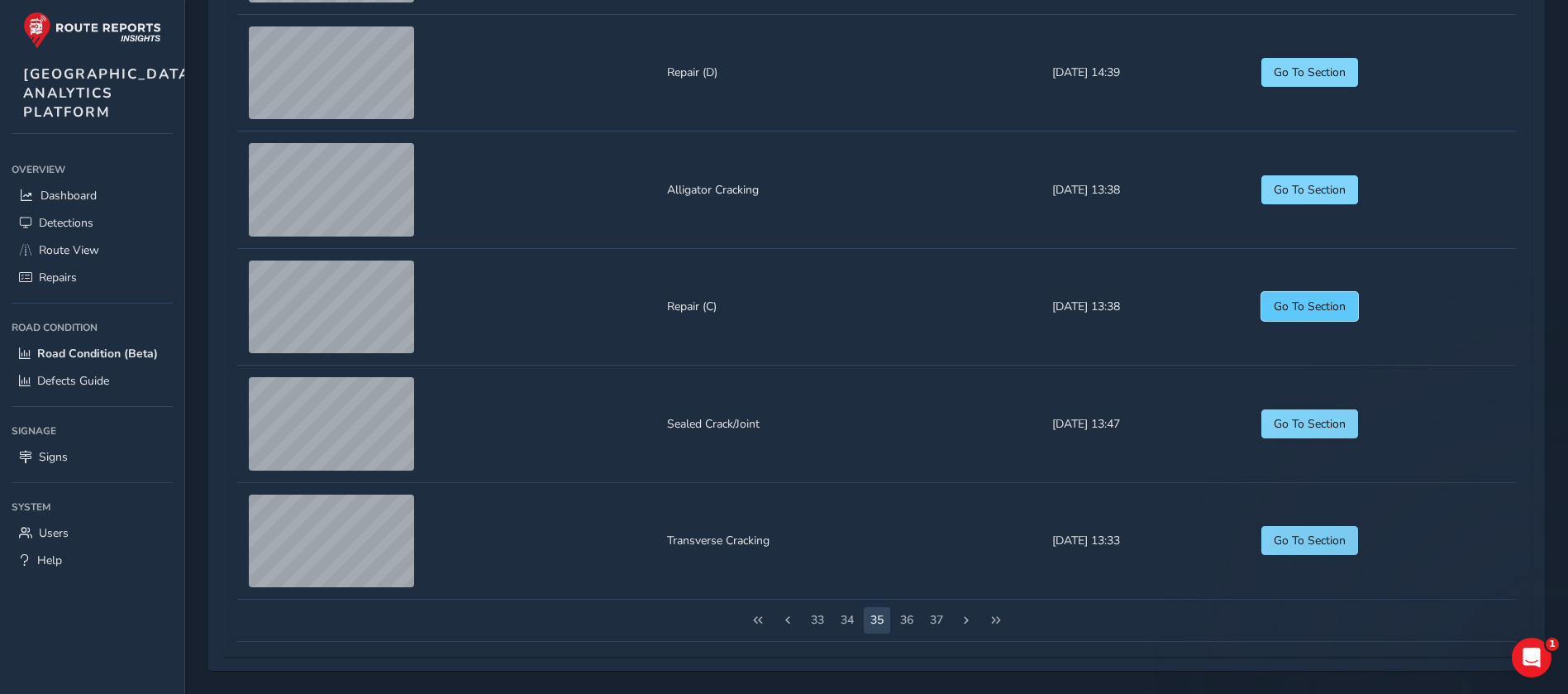
click at [1045, 312] on button "Go To Section" at bounding box center [1310, 307] width 97 height 29
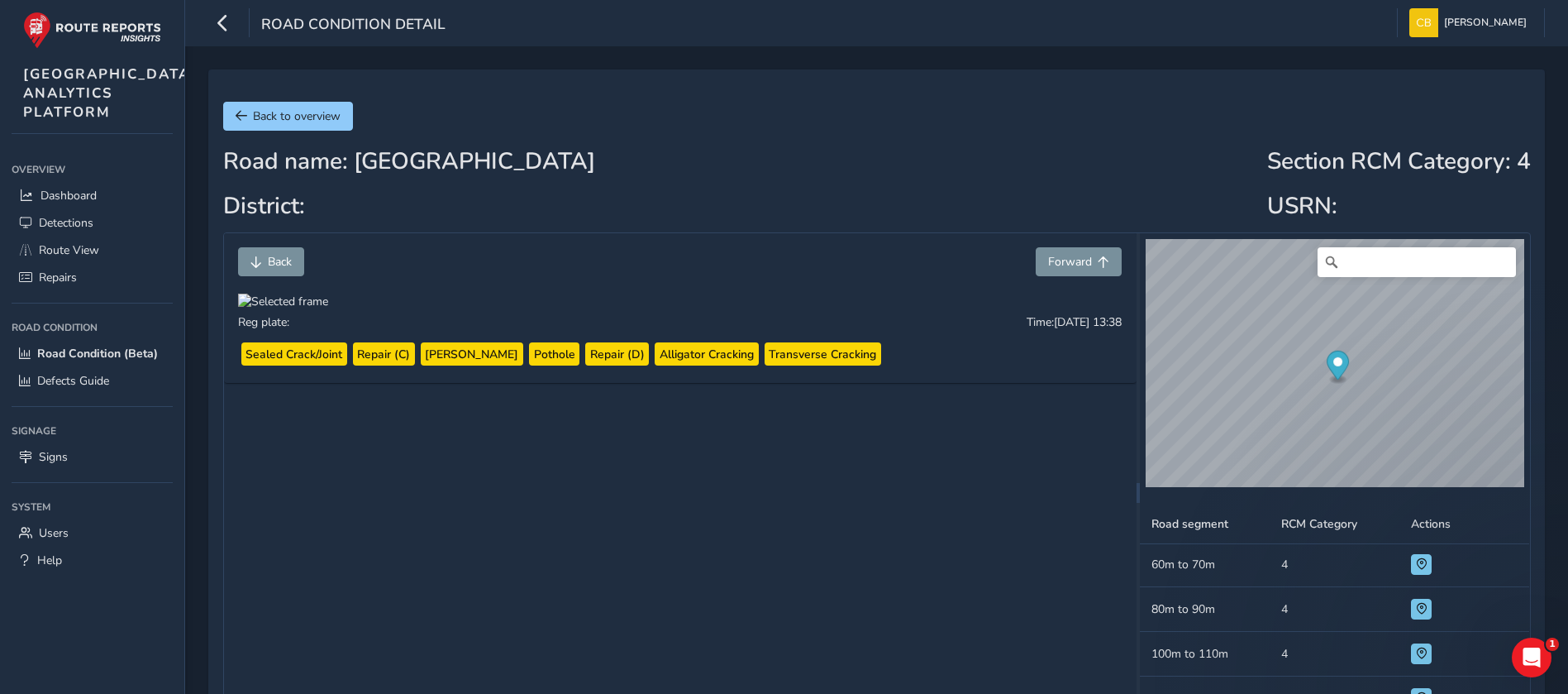
scroll to position [314, 0]
click at [1045, 461] on span at bounding box center [1422, 640] width 12 height 12
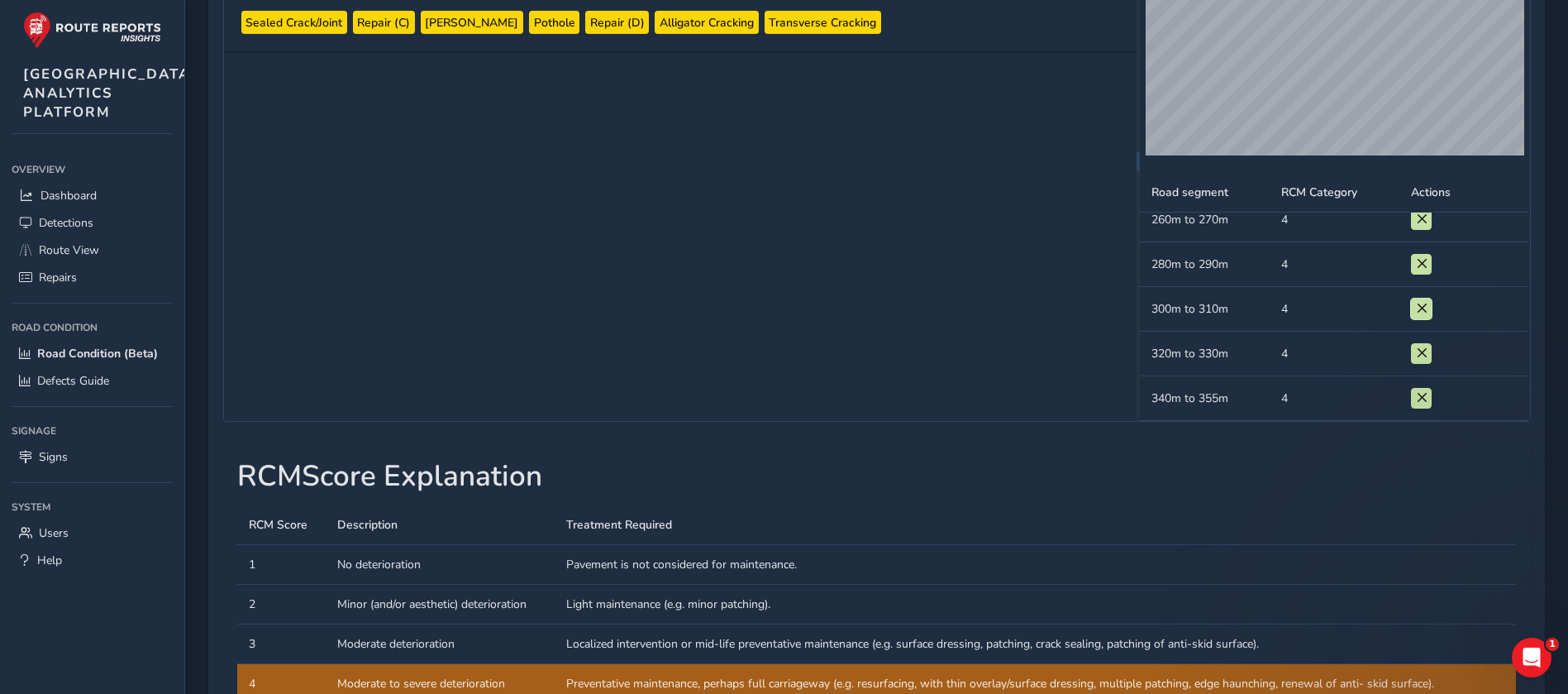
scroll to position [330, 0]
click at [1045, 391] on td "Road segment 340m to 355m" at bounding box center [1204, 399] width 130 height 45
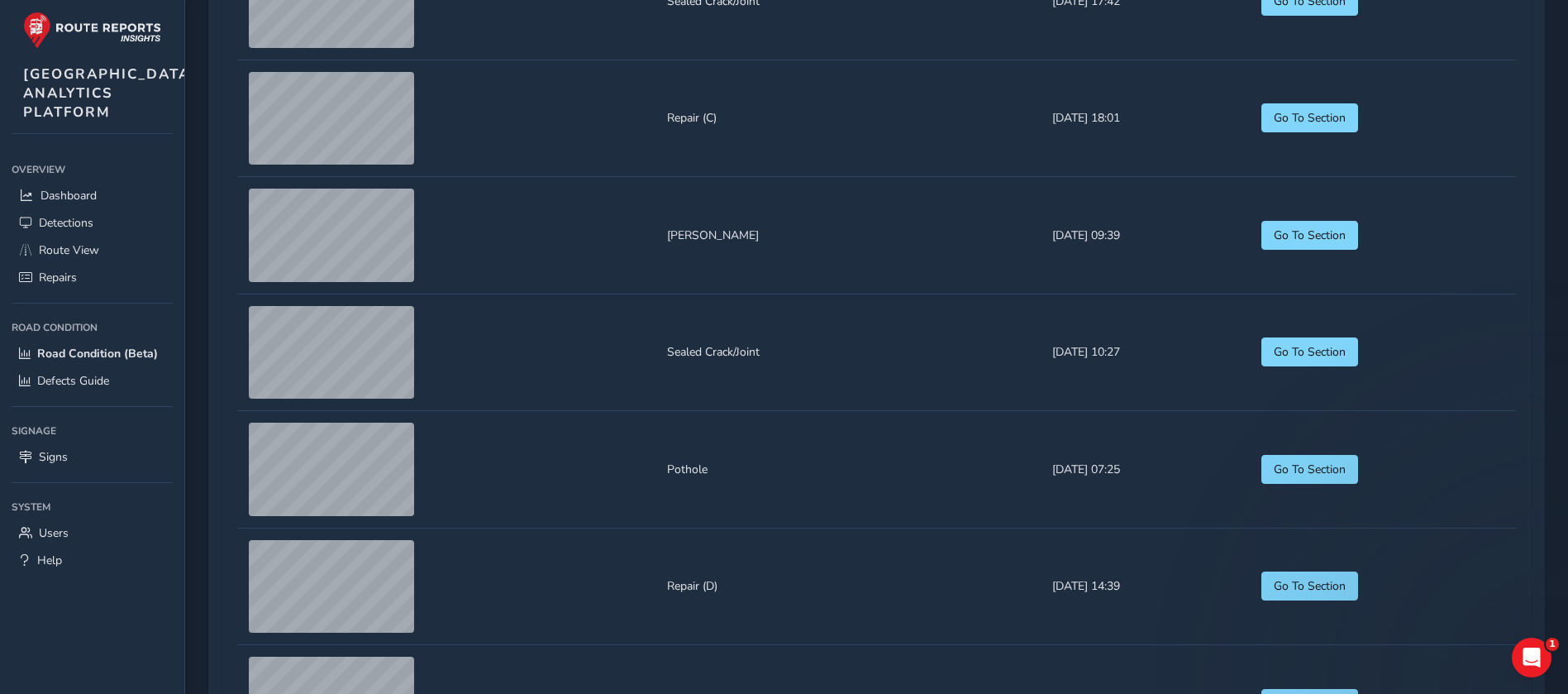
scroll to position [992, 0]
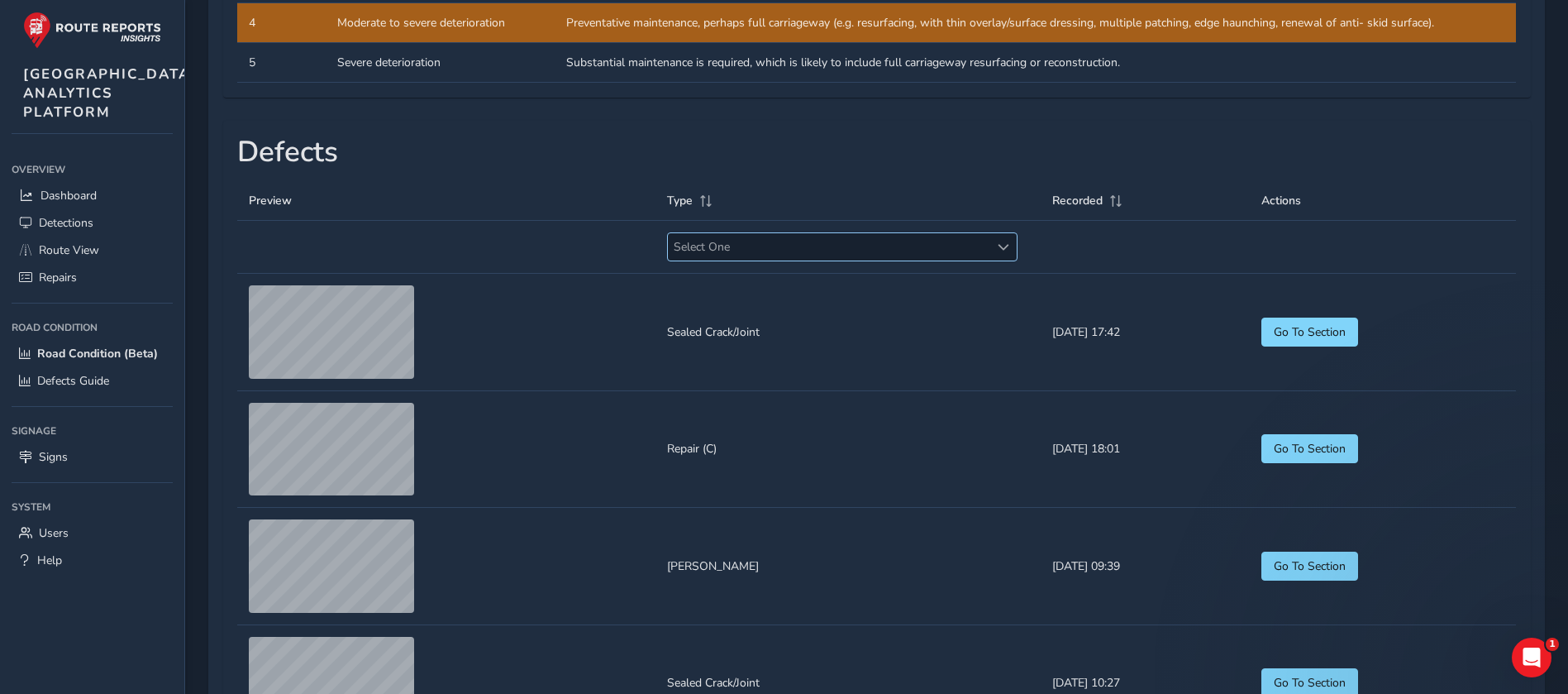
click at [891, 261] on span "Select One" at bounding box center [828, 246] width 322 height 27
click at [742, 420] on li "Pothole" at bounding box center [815, 414] width 332 height 27
click at [548, 274] on th at bounding box center [446, 247] width 419 height 53
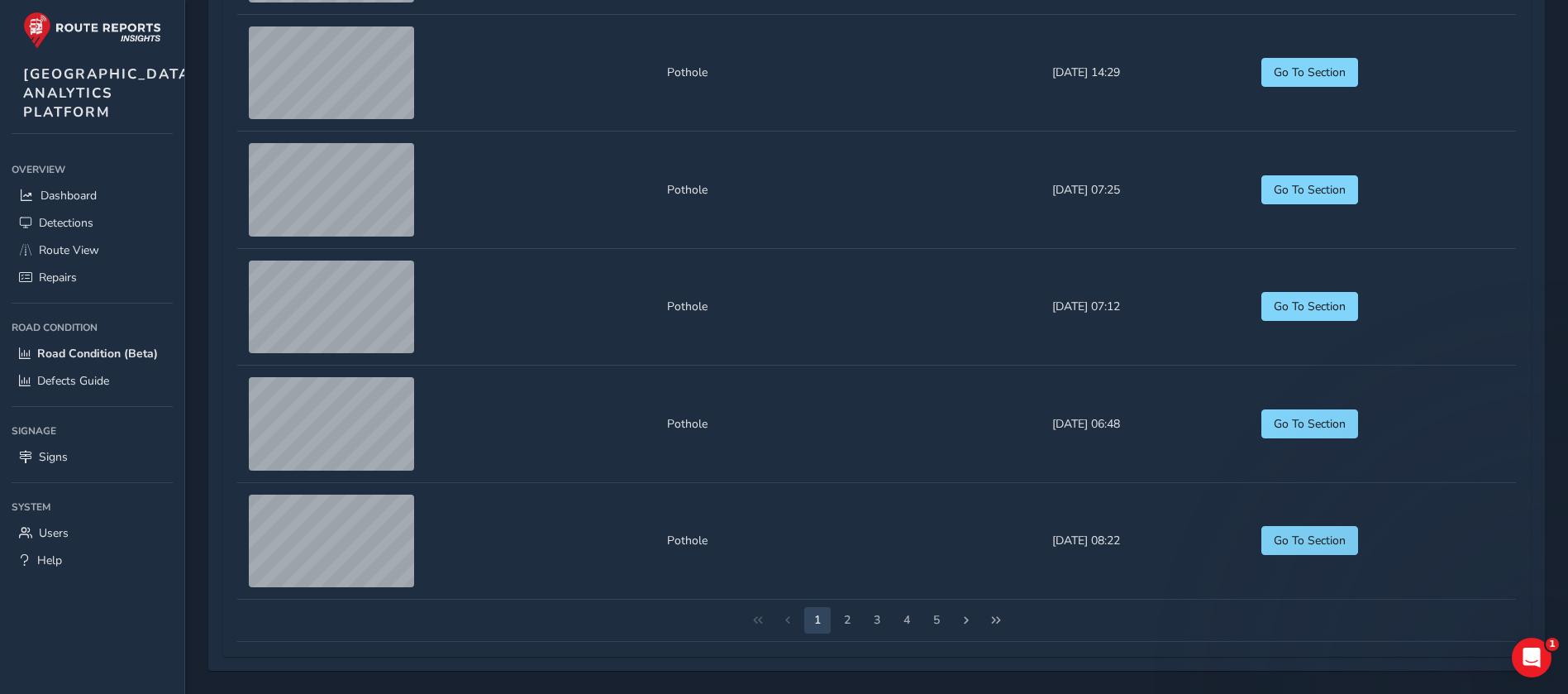
scroll to position [1949, 0]
click at [939, 461] on button "5" at bounding box center [936, 619] width 26 height 26
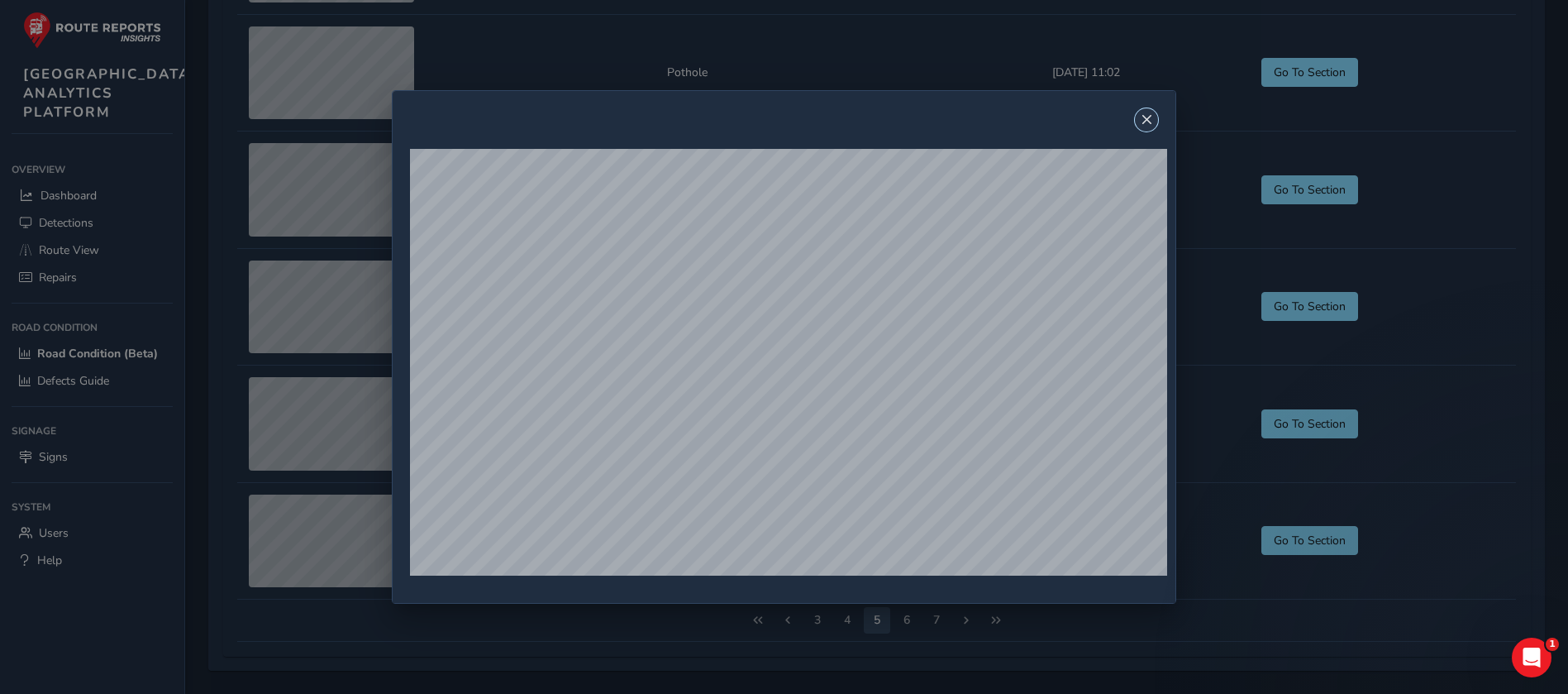
click at [1045, 126] on button "Close" at bounding box center [1146, 120] width 23 height 23
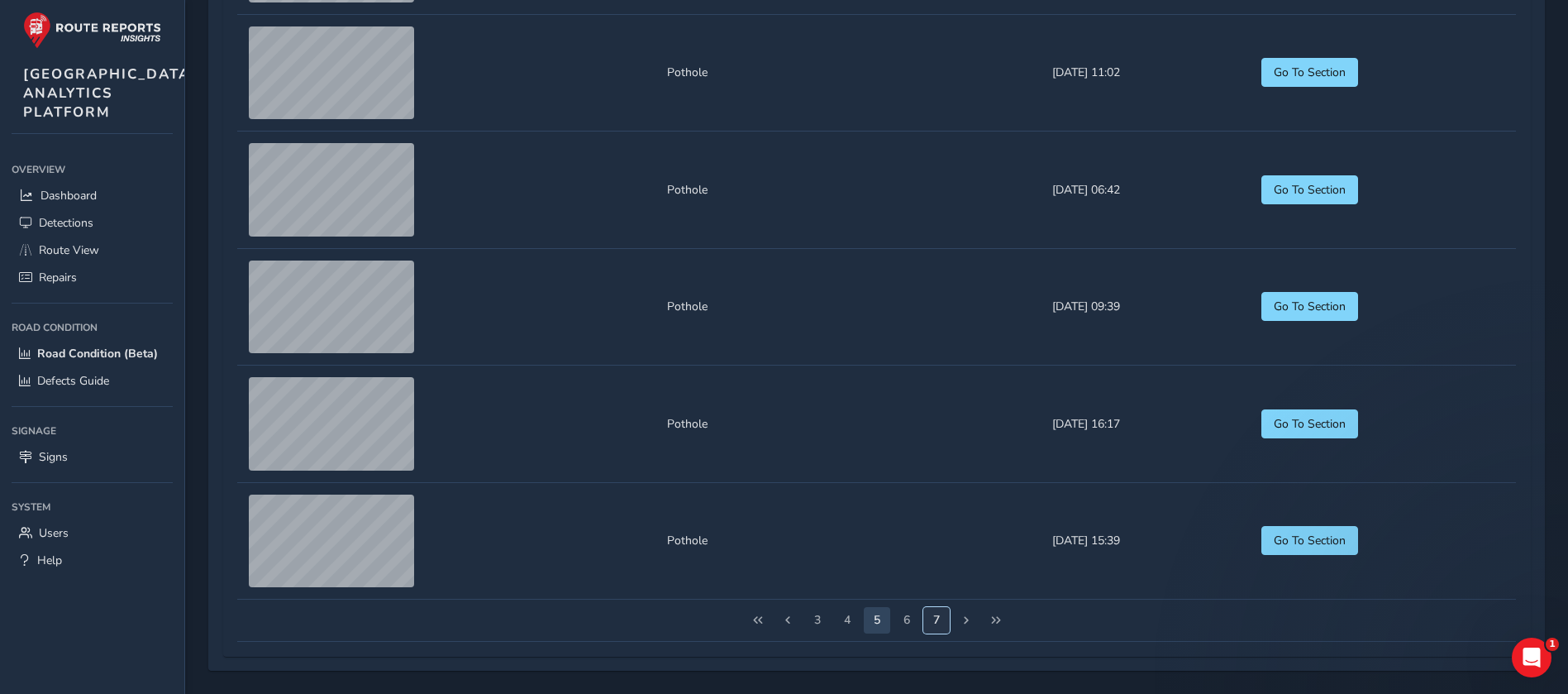
click at [939, 461] on button "7" at bounding box center [936, 619] width 26 height 26
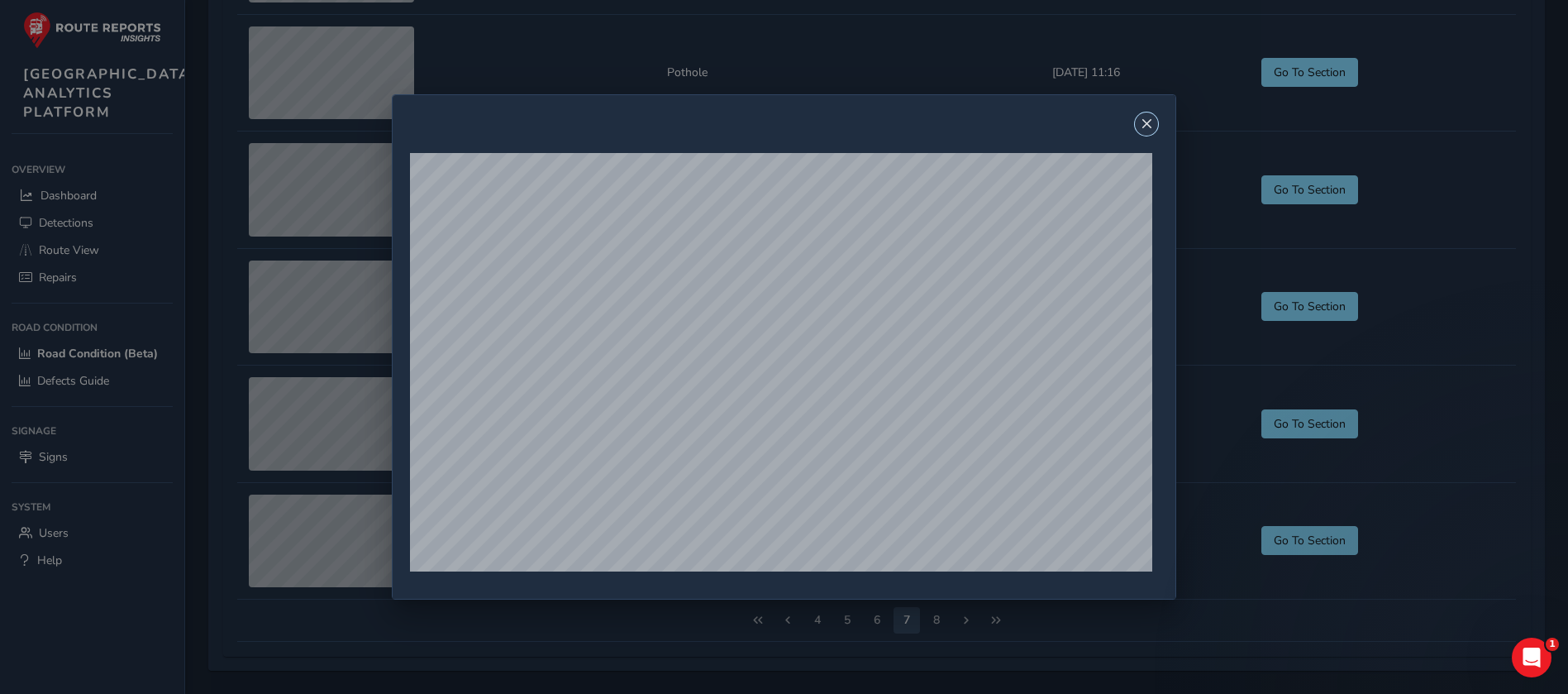
click at [1045, 118] on button "Close" at bounding box center [1146, 123] width 23 height 23
click at [1045, 127] on button "Close" at bounding box center [1146, 123] width 23 height 23
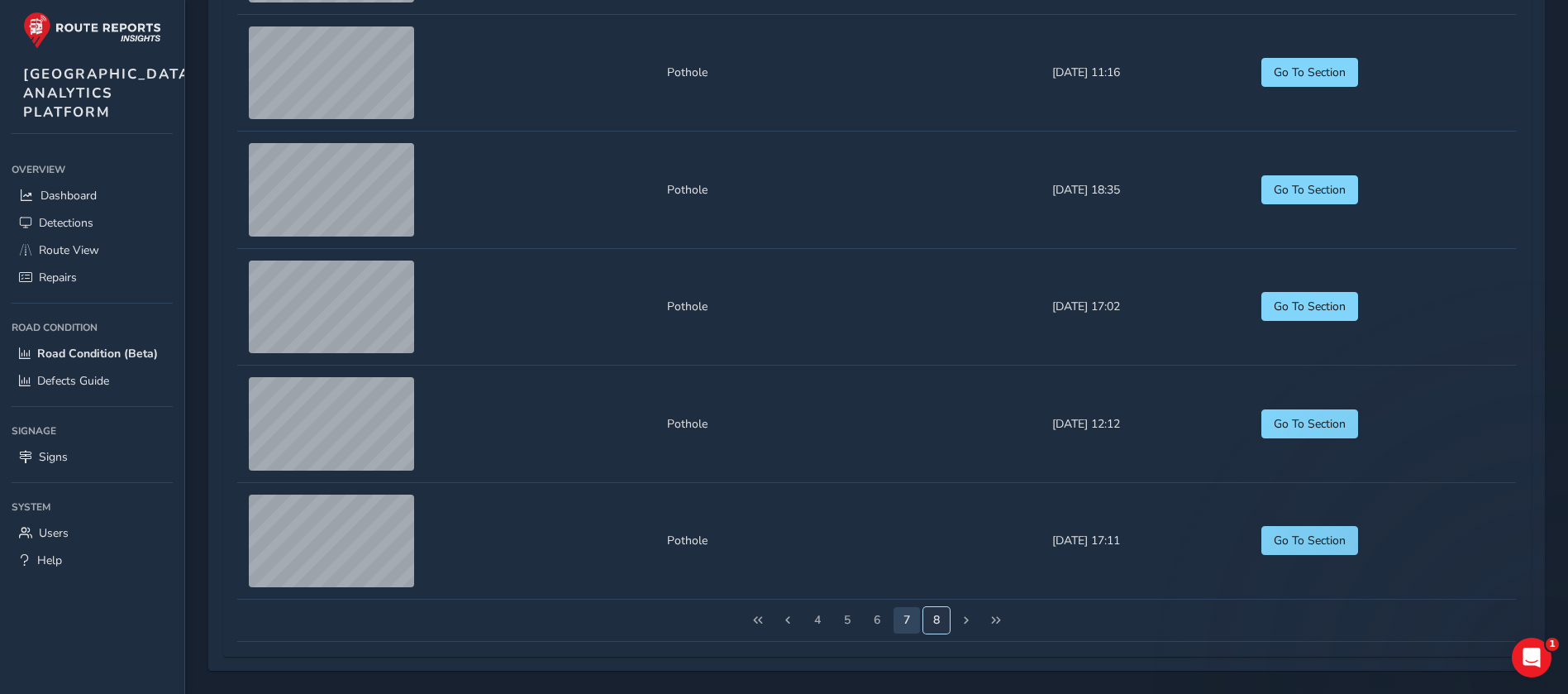
click at [944, 461] on button "8" at bounding box center [936, 619] width 26 height 26
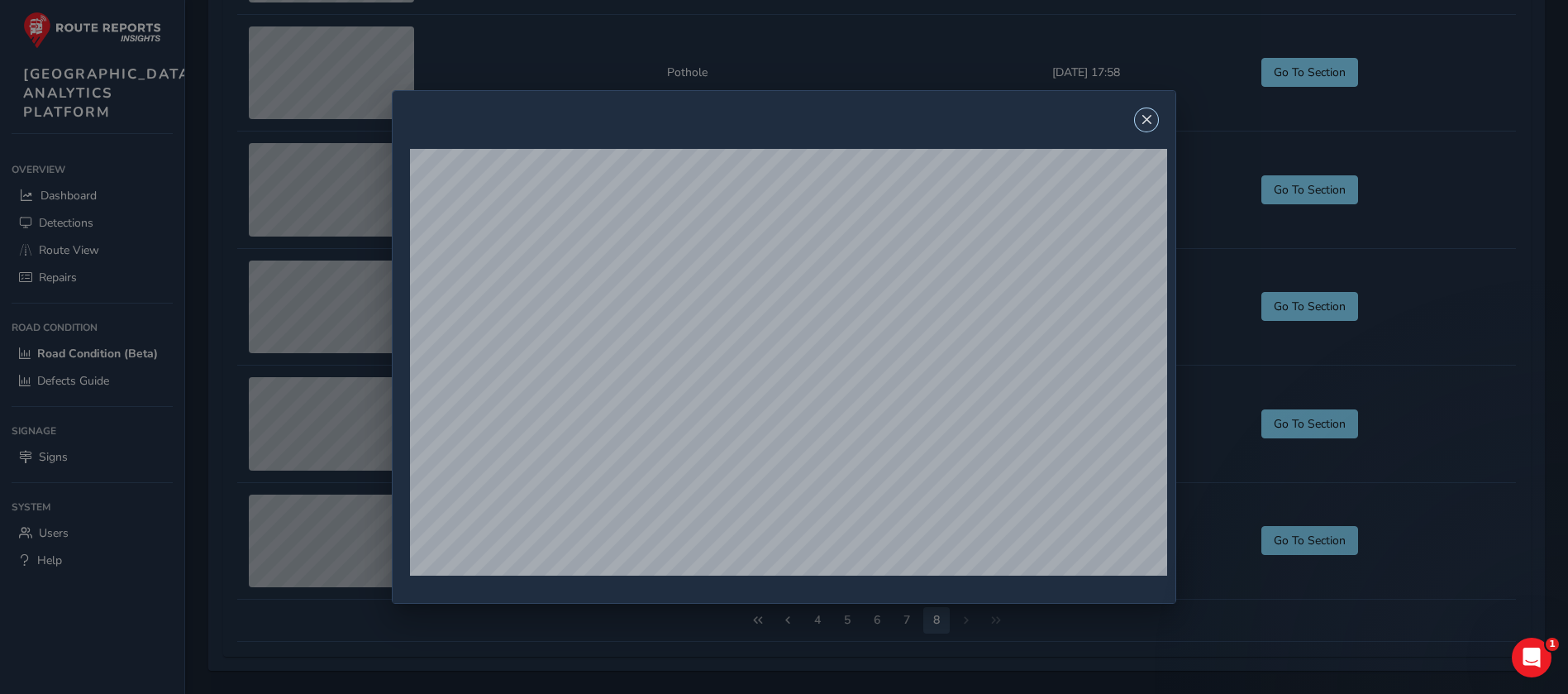
click at [1045, 121] on span "Close" at bounding box center [1147, 120] width 12 height 12
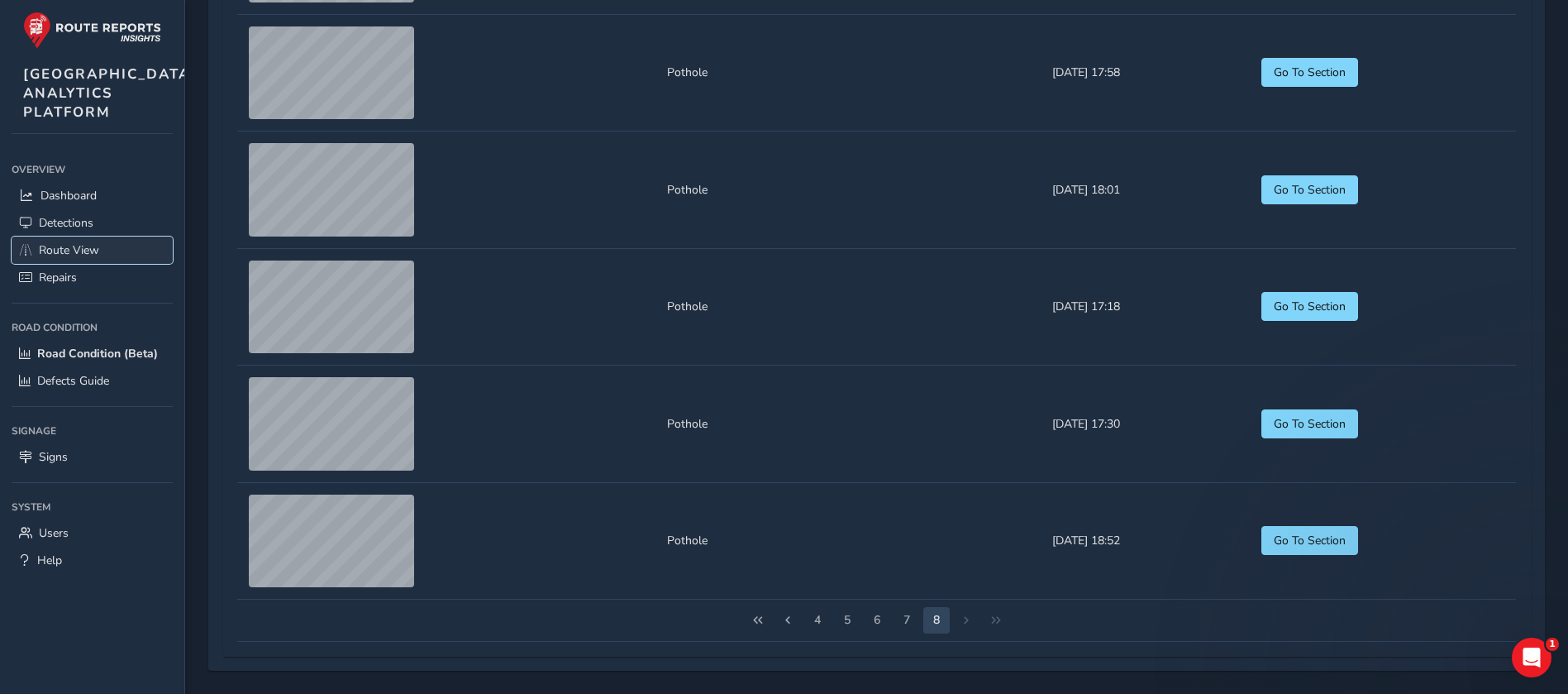
click at [56, 258] on span "Route View" at bounding box center [69, 250] width 60 height 15
